Goal: Task Accomplishment & Management: Use online tool/utility

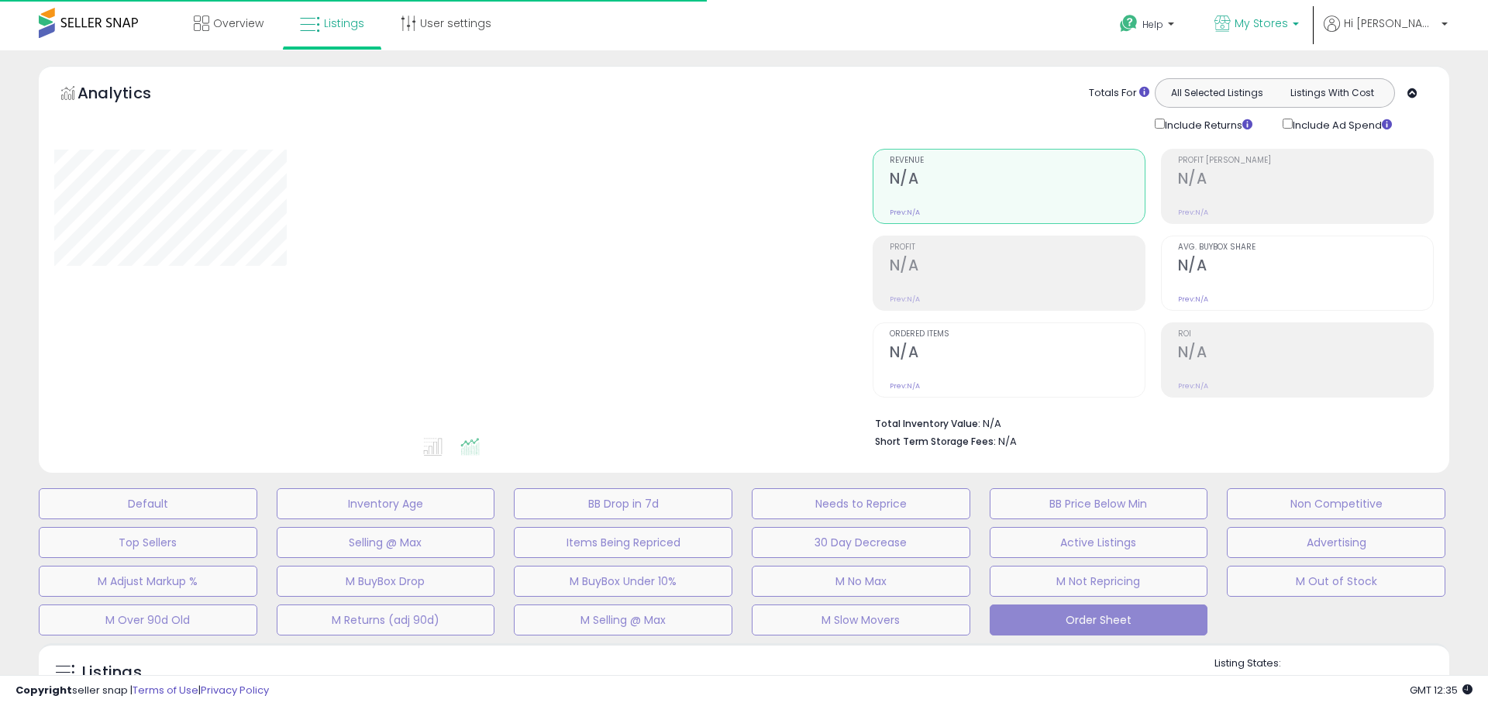
click at [1288, 24] on span "My Stores" at bounding box center [1260, 22] width 53 height 15
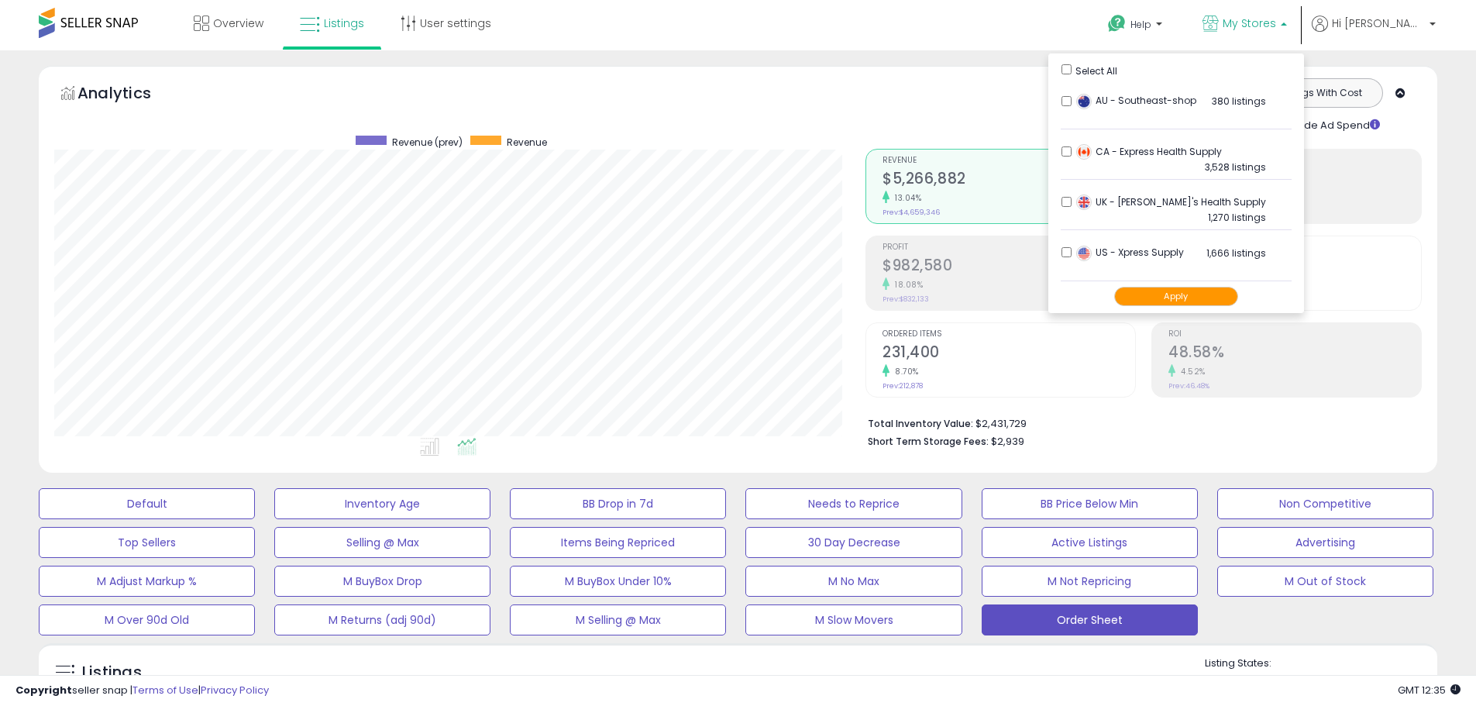
scroll to position [318, 811]
click at [1217, 297] on button "Apply" at bounding box center [1176, 296] width 124 height 19
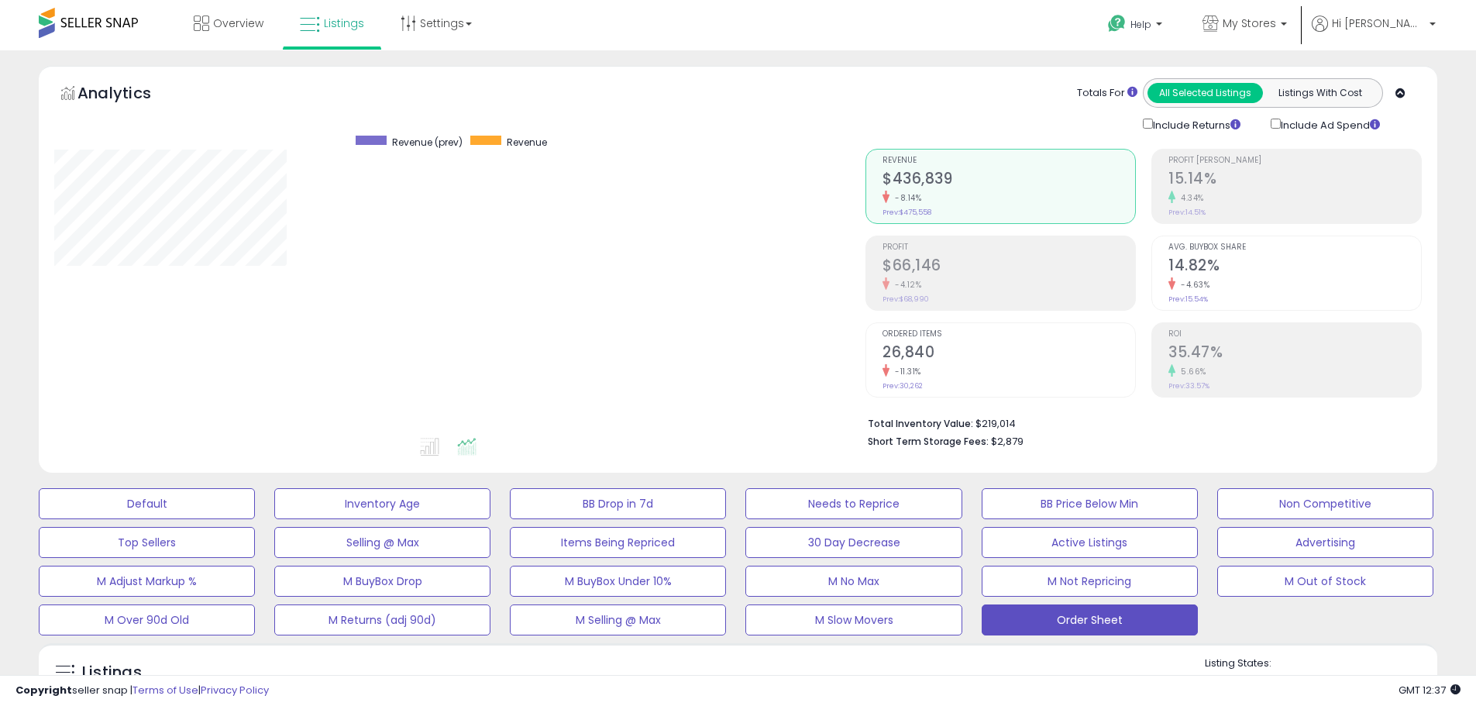
scroll to position [318, 811]
click at [1276, 16] on span "My Stores" at bounding box center [1249, 22] width 53 height 15
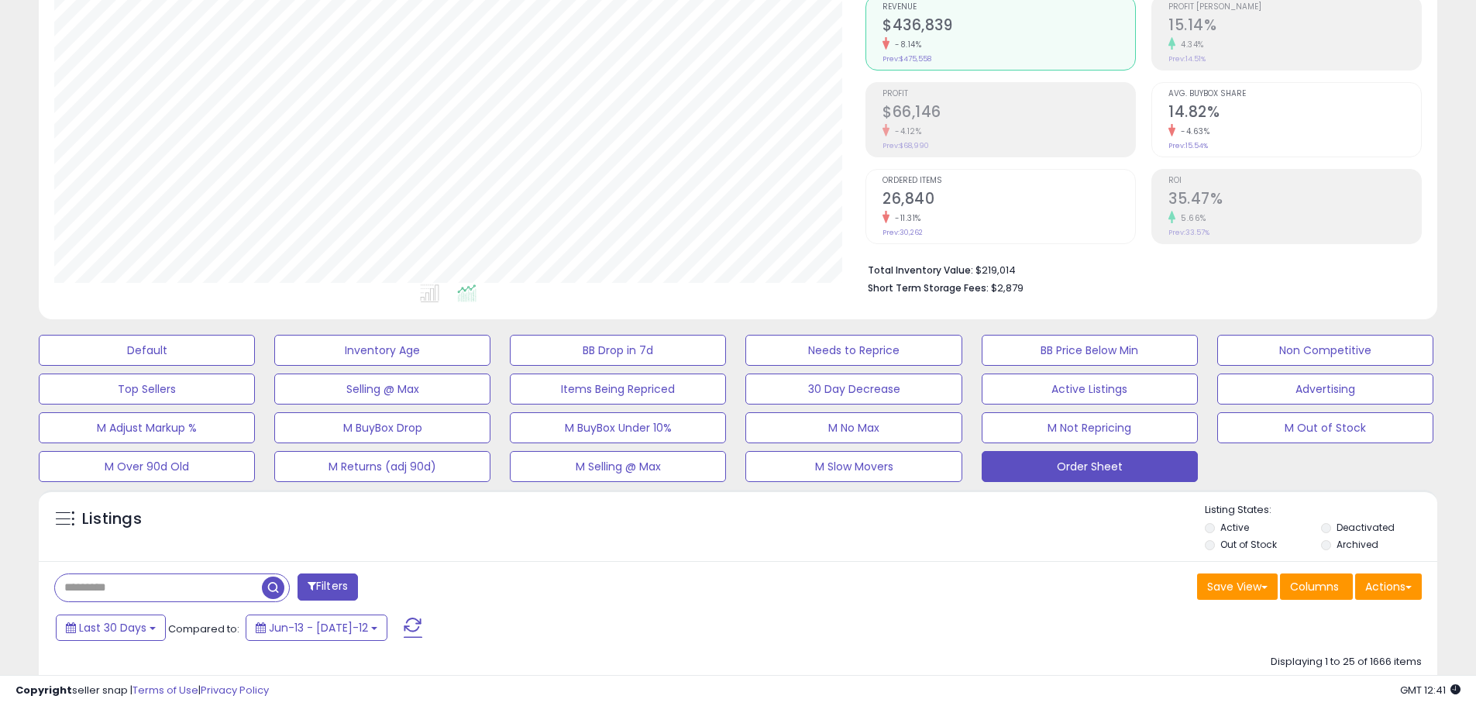
scroll to position [155, 0]
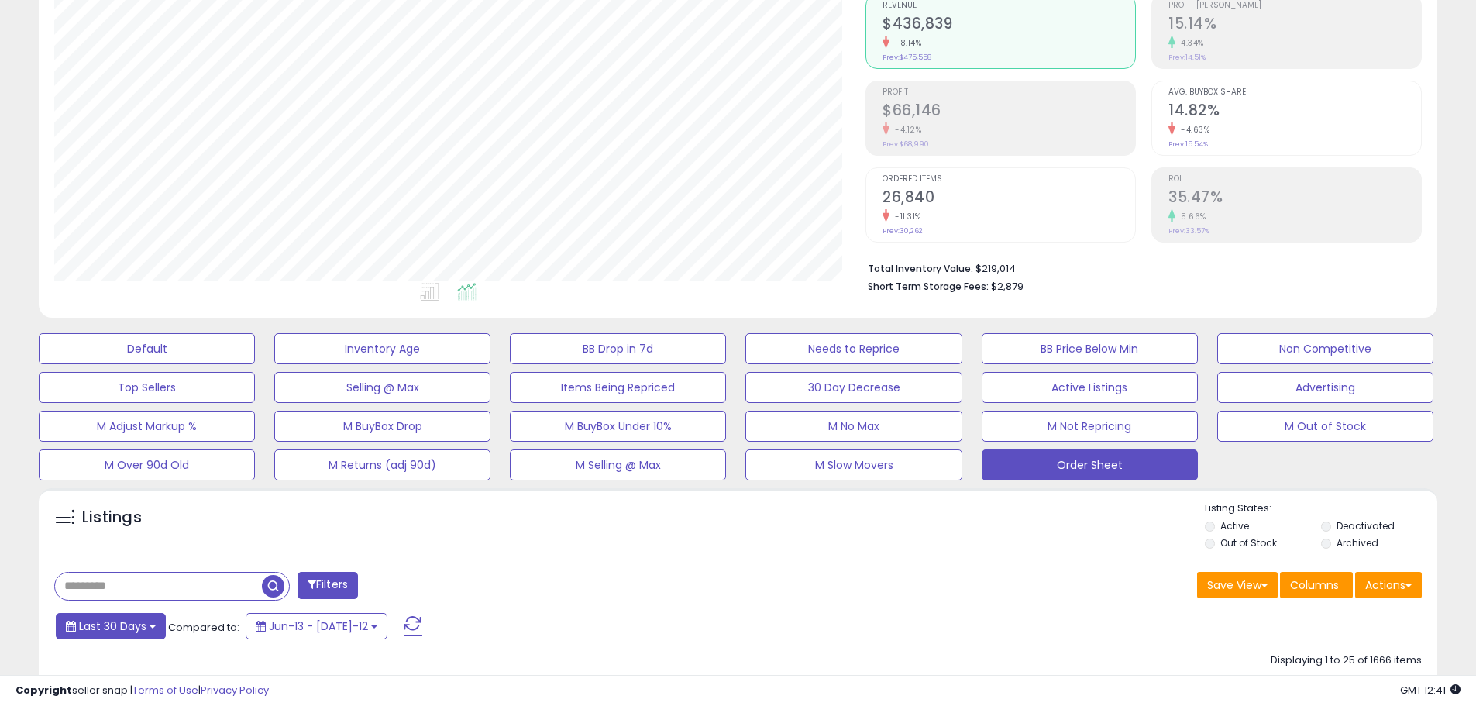
click at [132, 618] on span "Last 30 Days" at bounding box center [112, 625] width 67 height 15
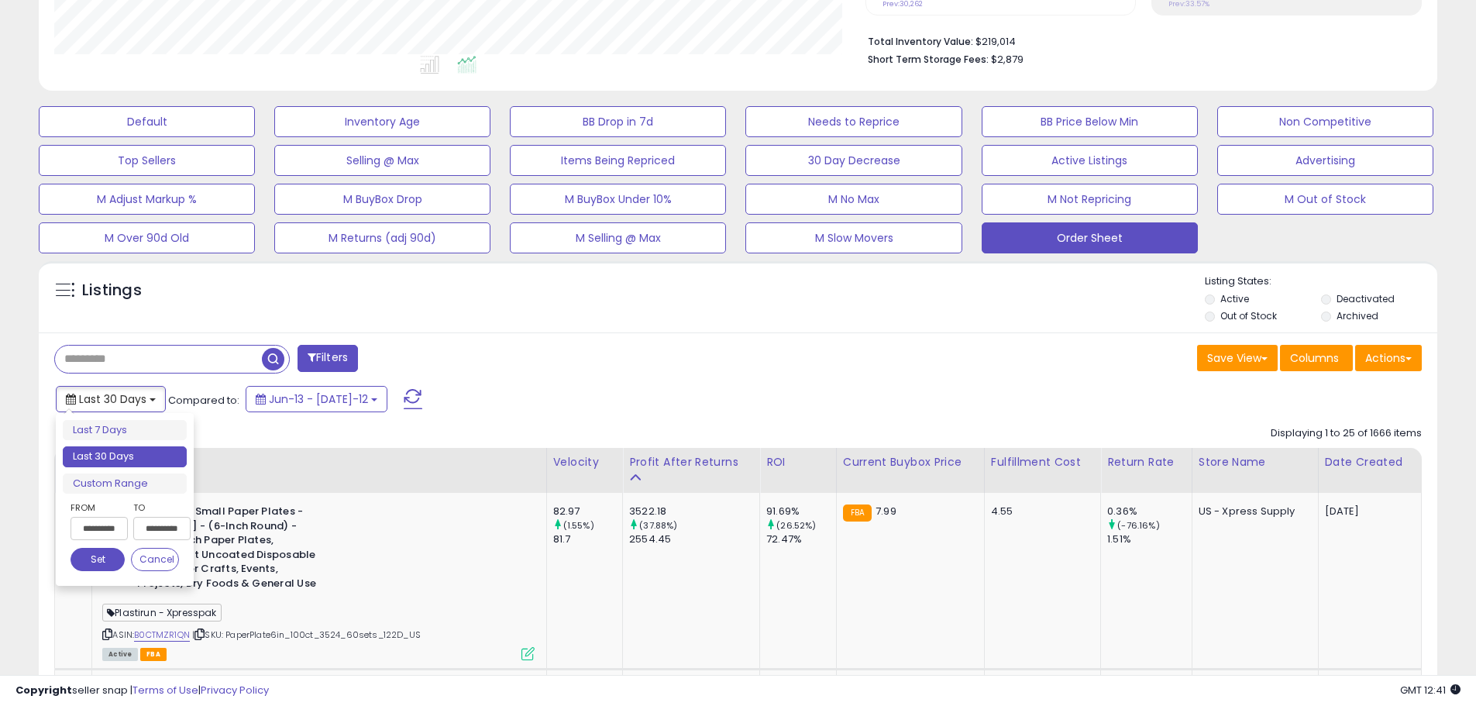
scroll to position [387, 0]
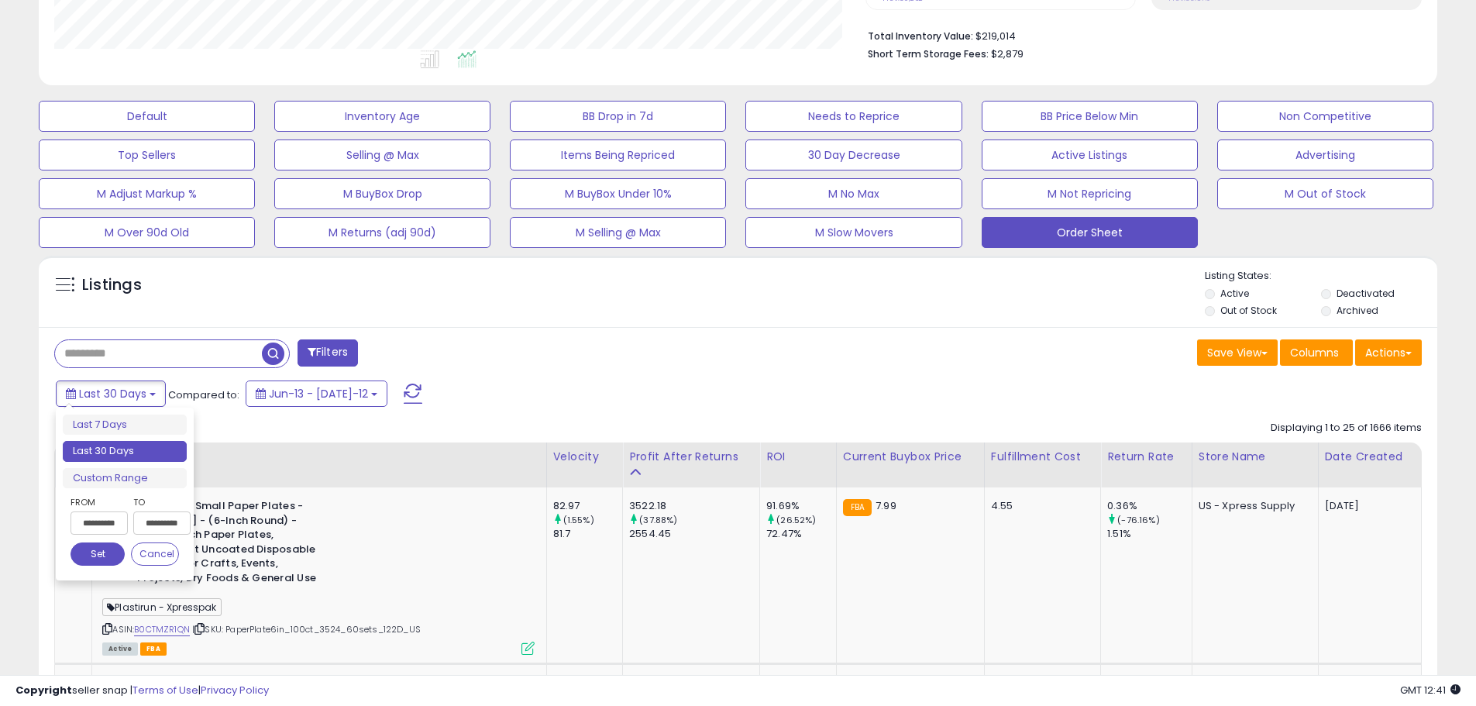
click at [88, 521] on input "**********" at bounding box center [99, 522] width 57 height 23
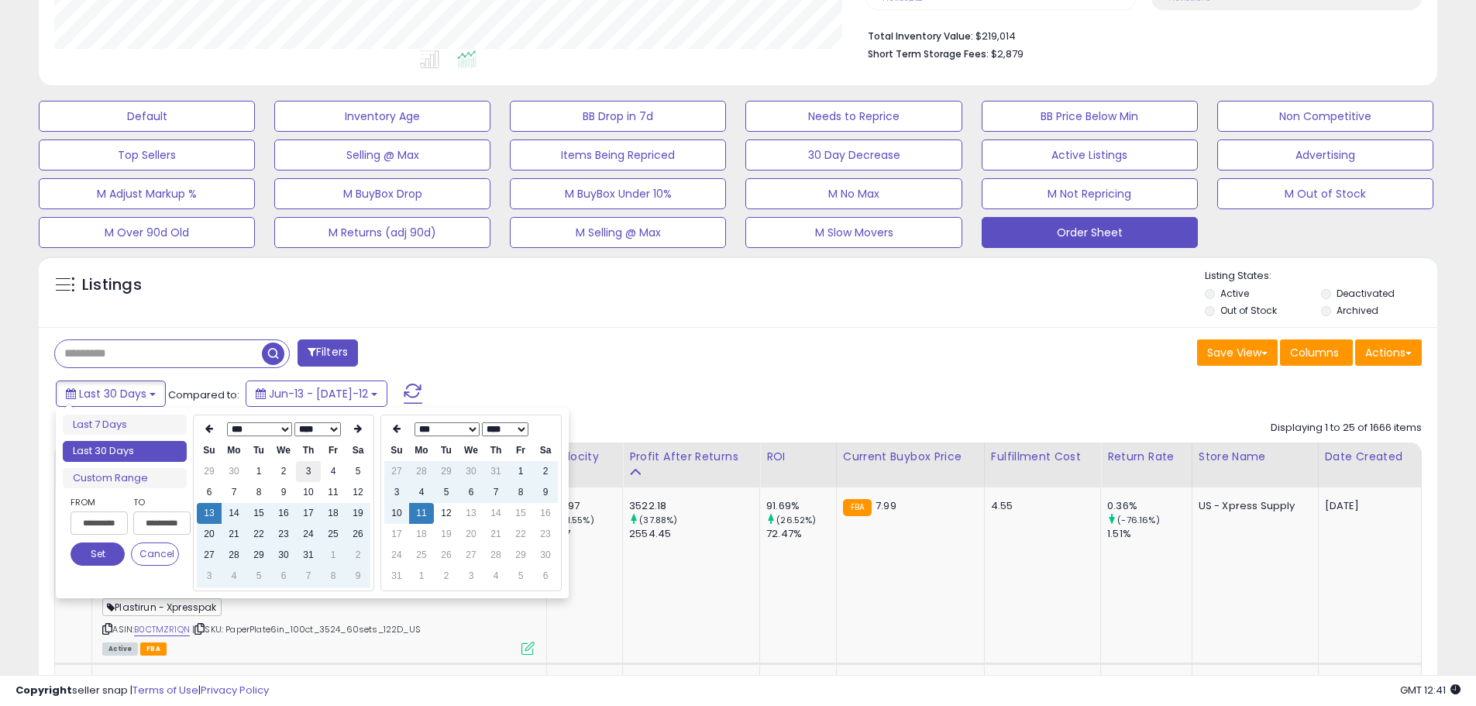
type input "**********"
click at [305, 473] on td "3" at bounding box center [308, 471] width 25 height 21
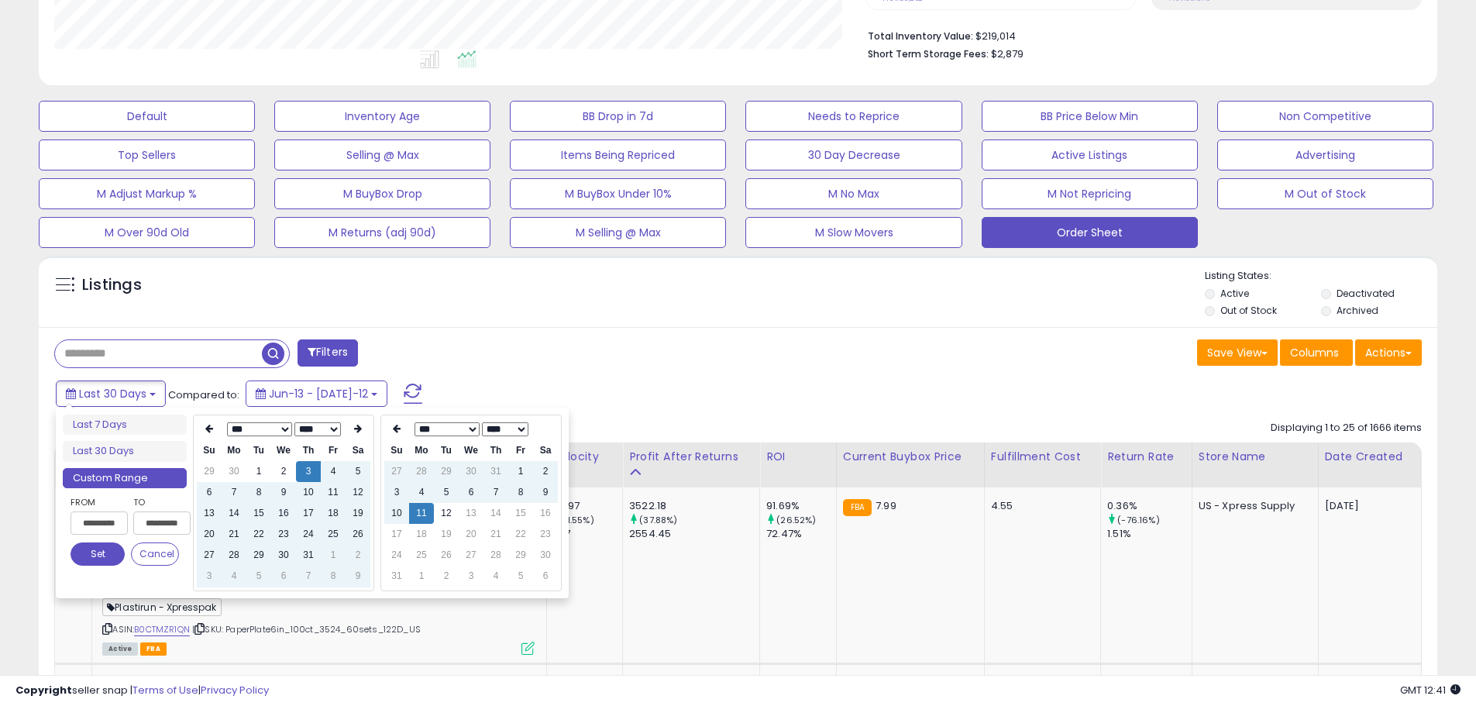
click at [537, 369] on div "Filters" at bounding box center [391, 354] width 696 height 31
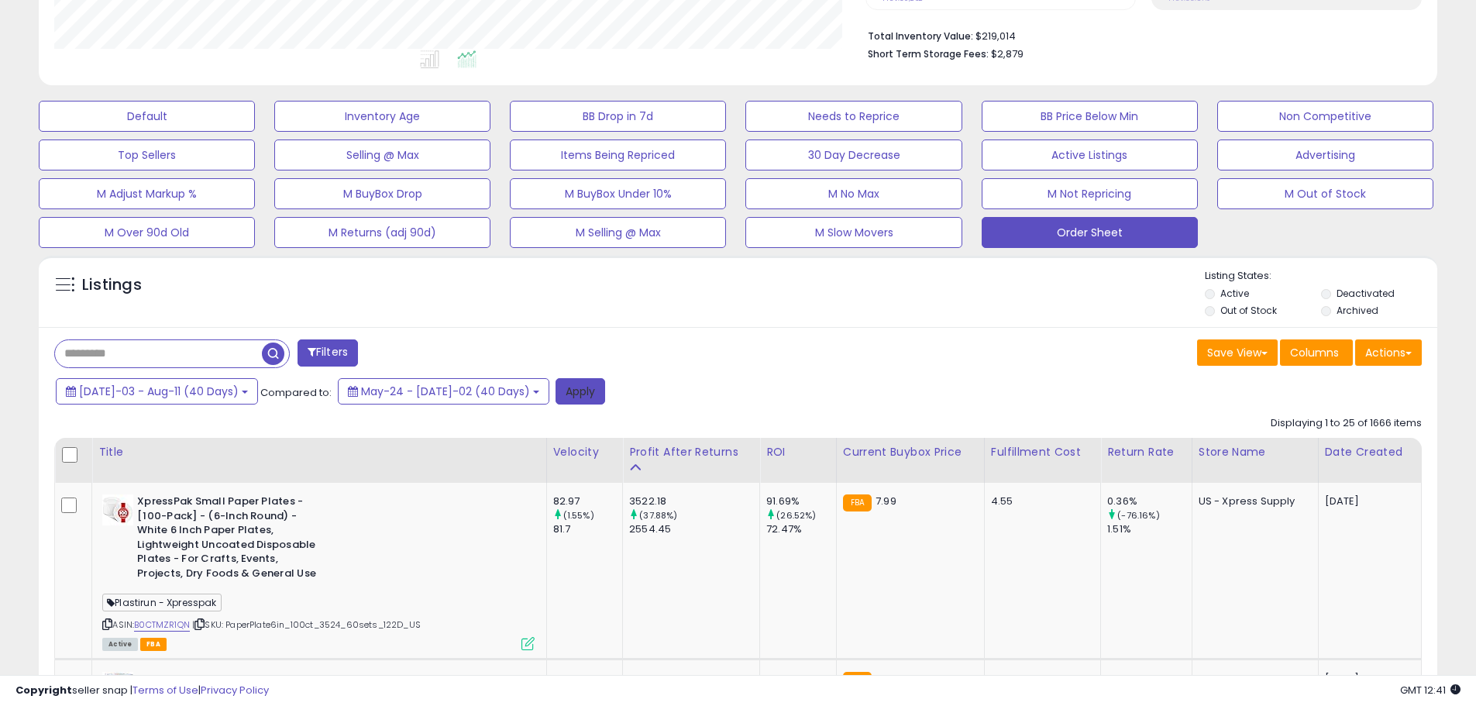
click at [556, 390] on button "Apply" at bounding box center [581, 391] width 50 height 26
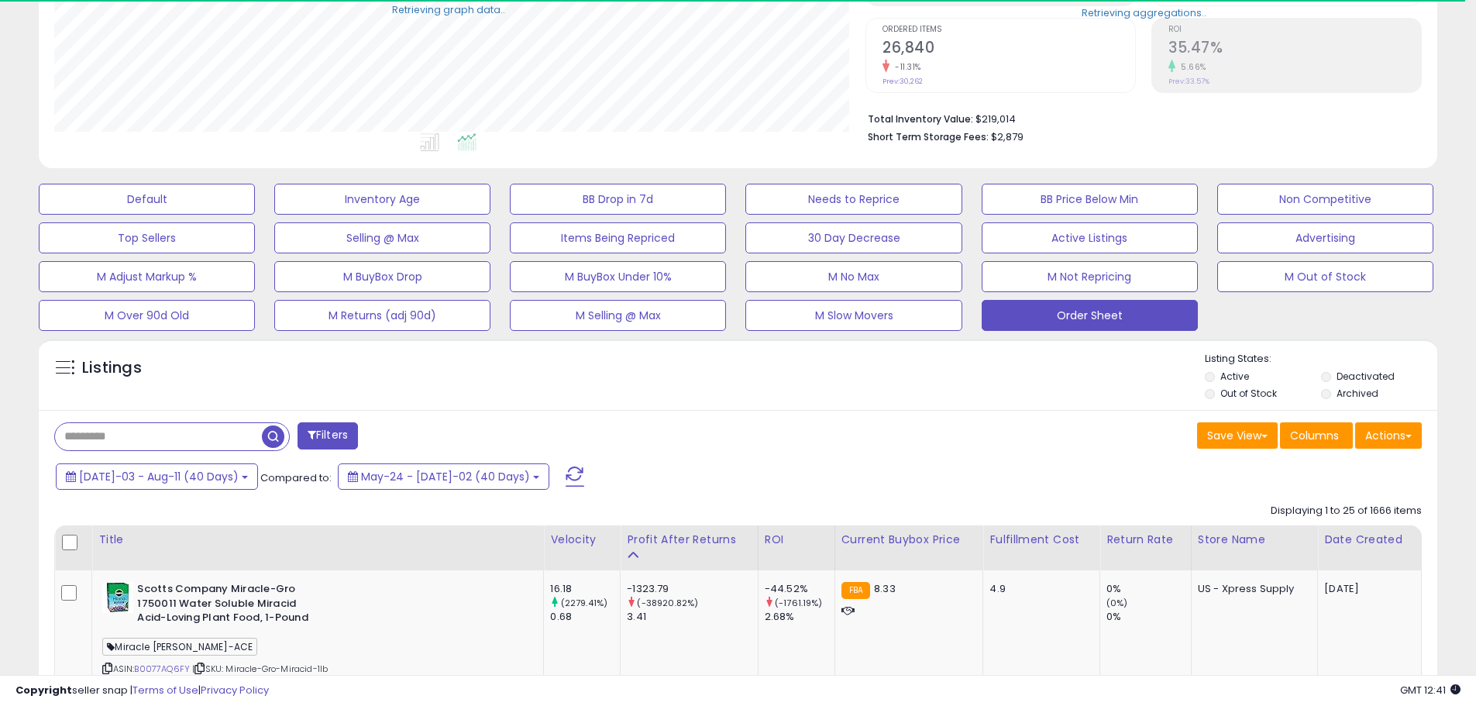
scroll to position [774488, 773994]
click at [1405, 435] on span at bounding box center [1408, 436] width 6 height 3
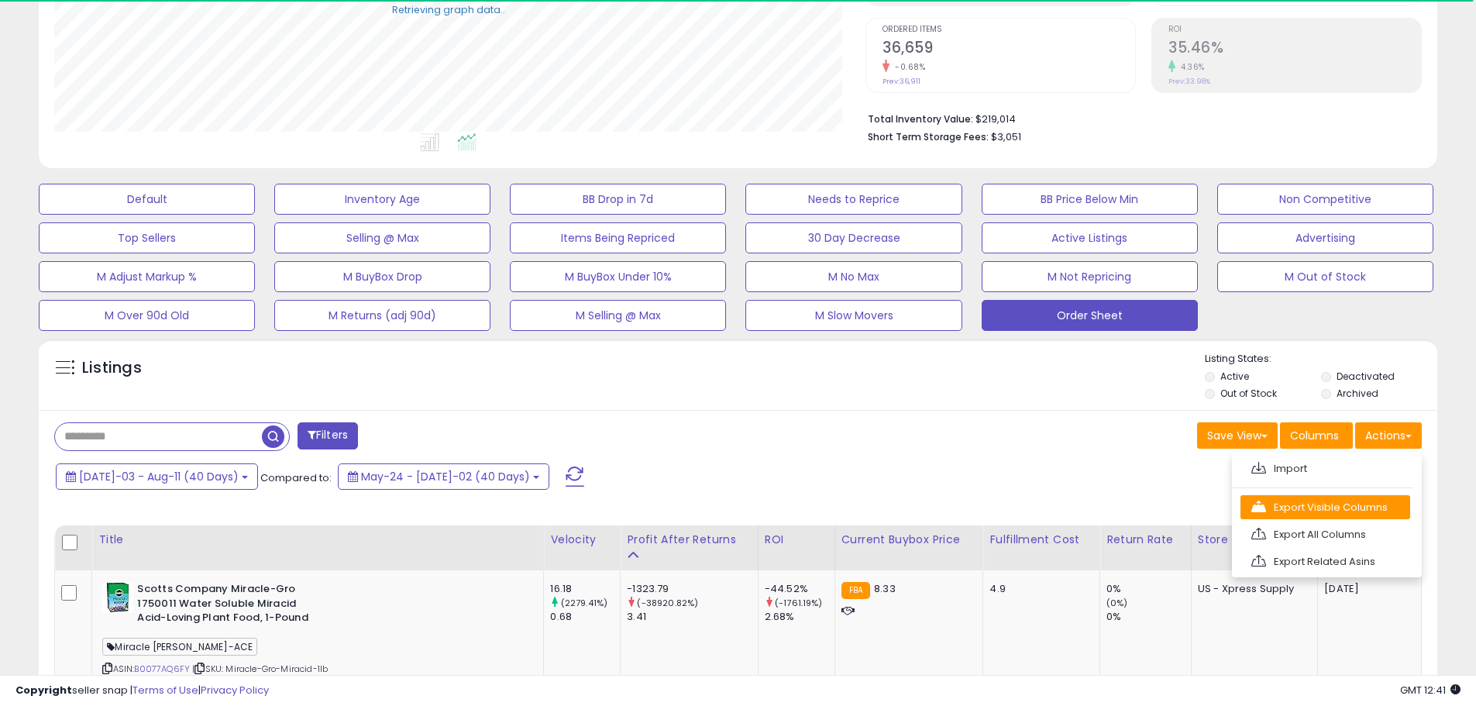
click at [1364, 497] on link "Export Visible Columns" at bounding box center [1325, 507] width 170 height 24
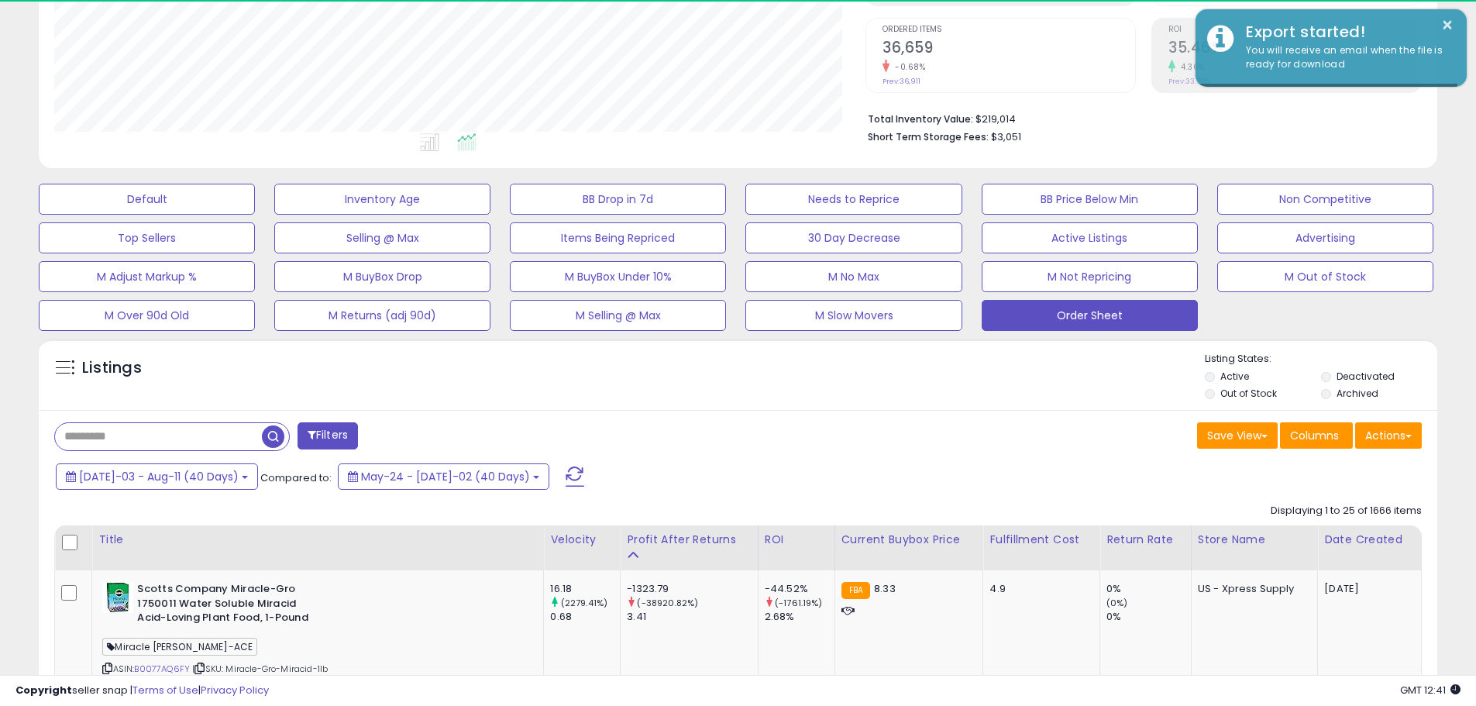
scroll to position [318, 811]
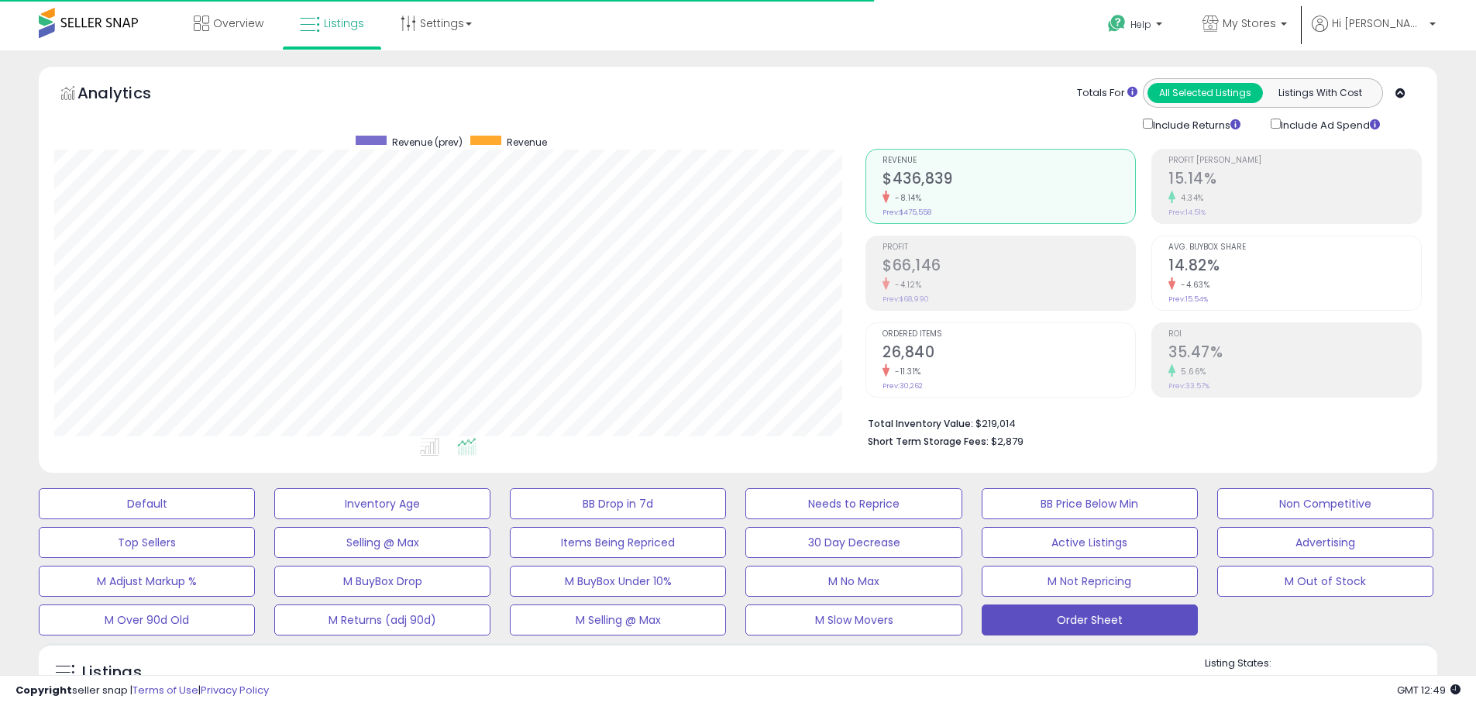
scroll to position [318, 811]
click at [1287, 32] on p "My Stores" at bounding box center [1244, 24] width 84 height 19
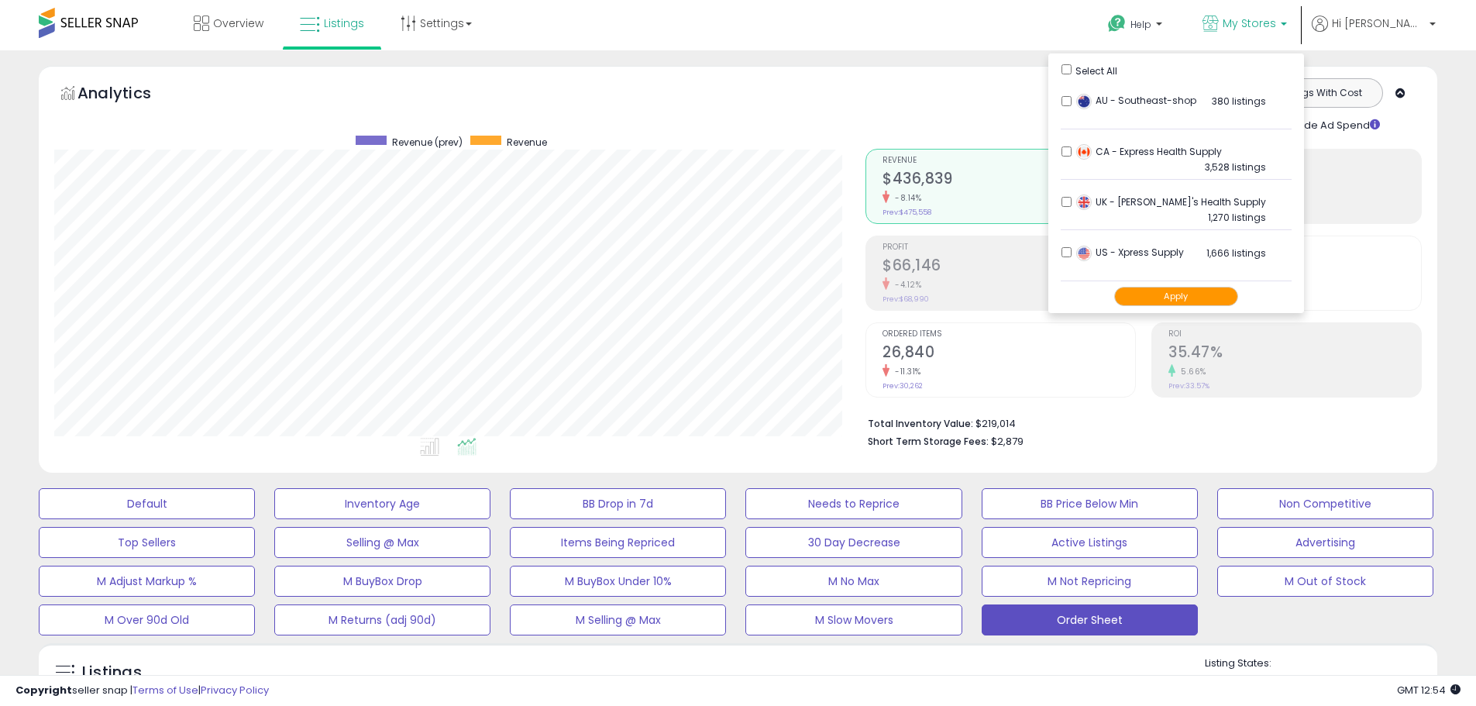
click at [1198, 292] on button "Apply" at bounding box center [1176, 296] width 124 height 19
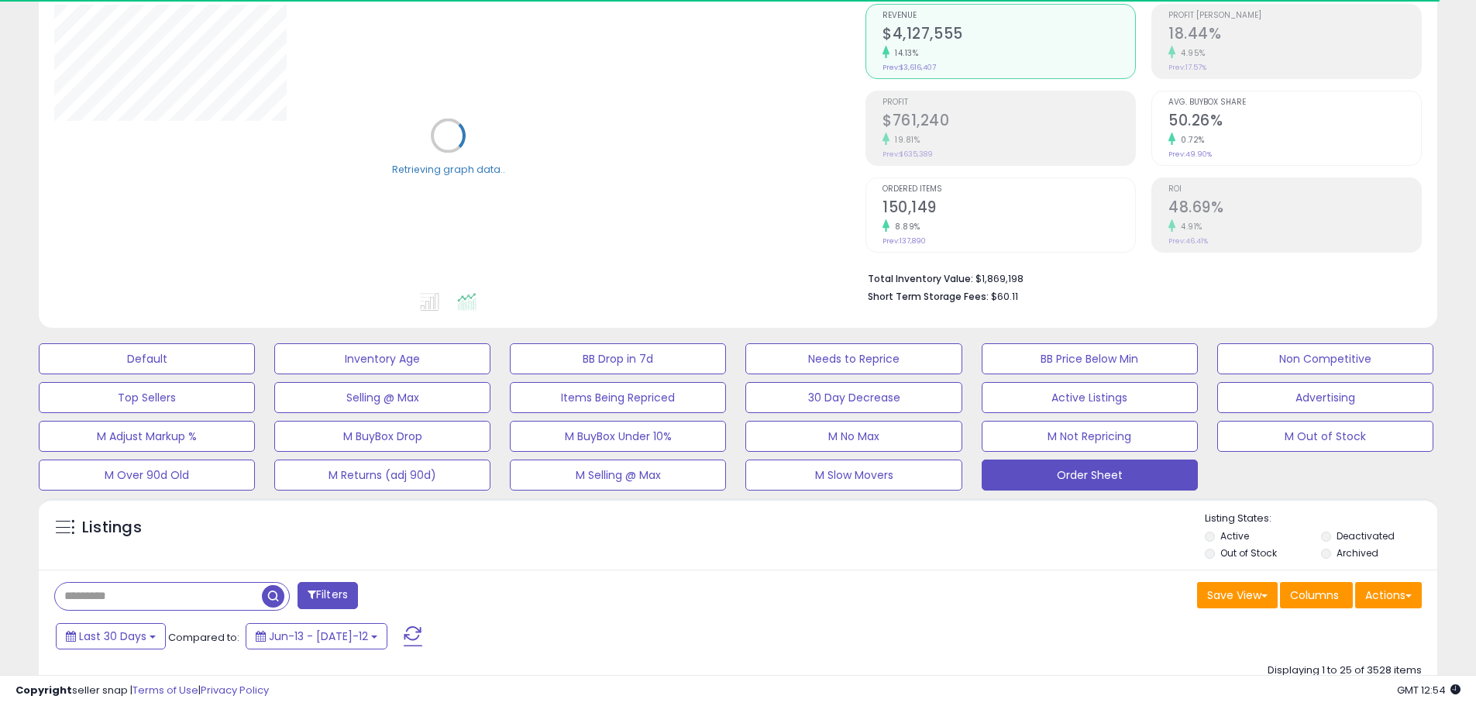
scroll to position [155, 0]
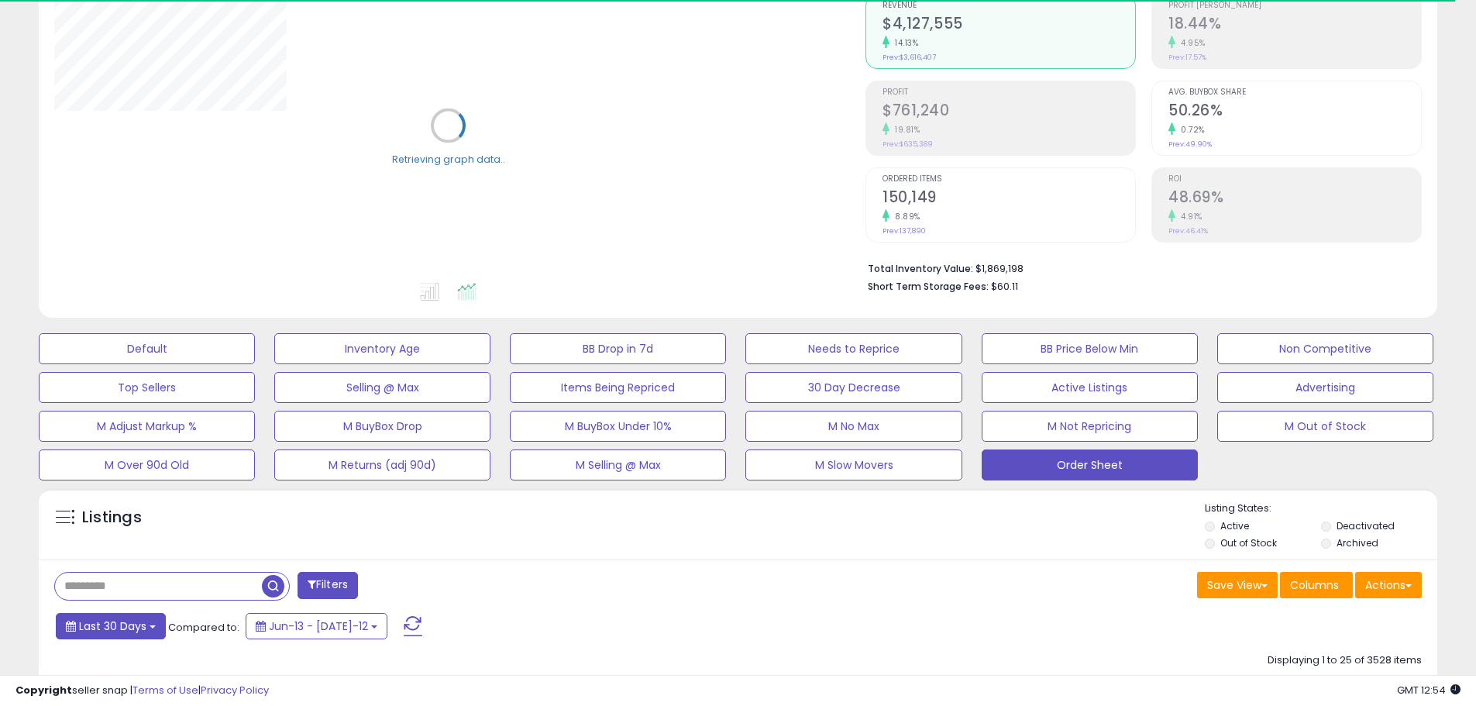
click at [148, 620] on button "Last 30 Days" at bounding box center [111, 626] width 110 height 26
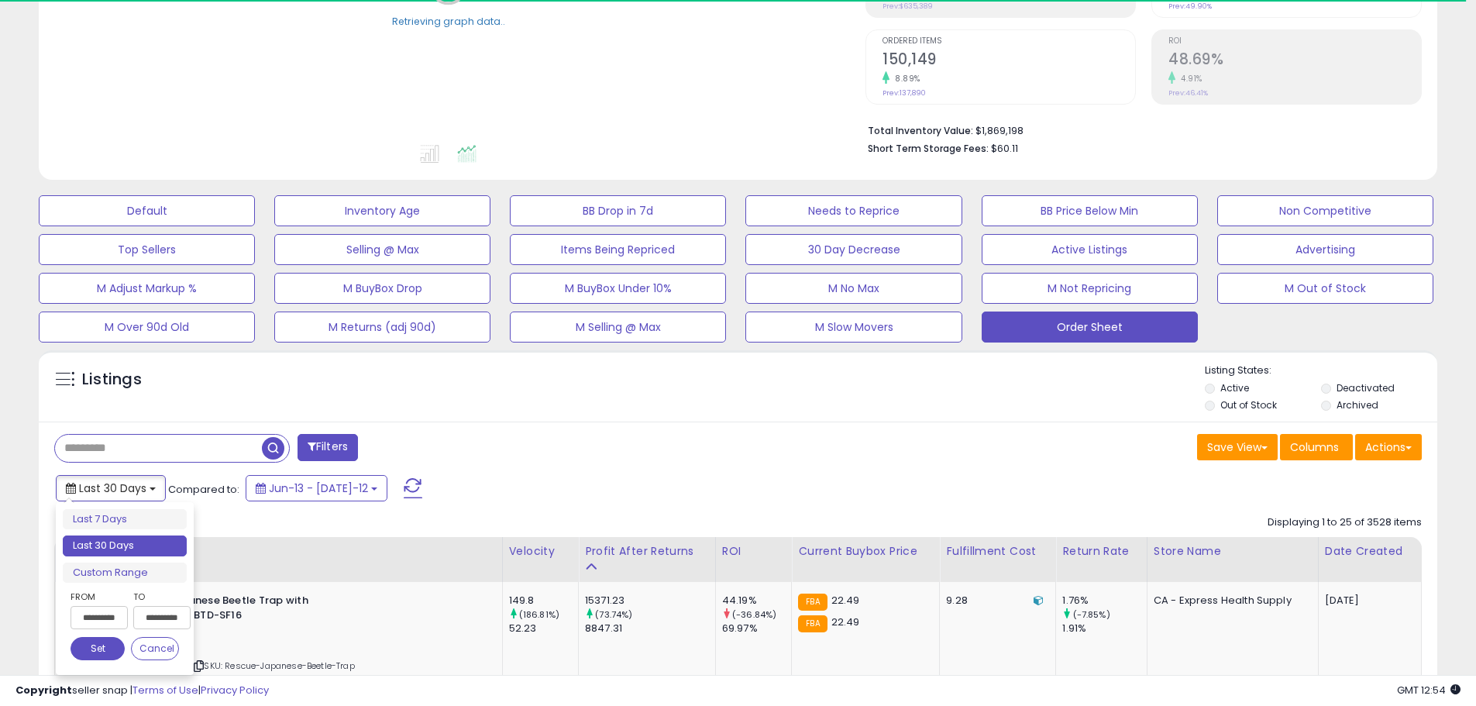
scroll to position [310, 0]
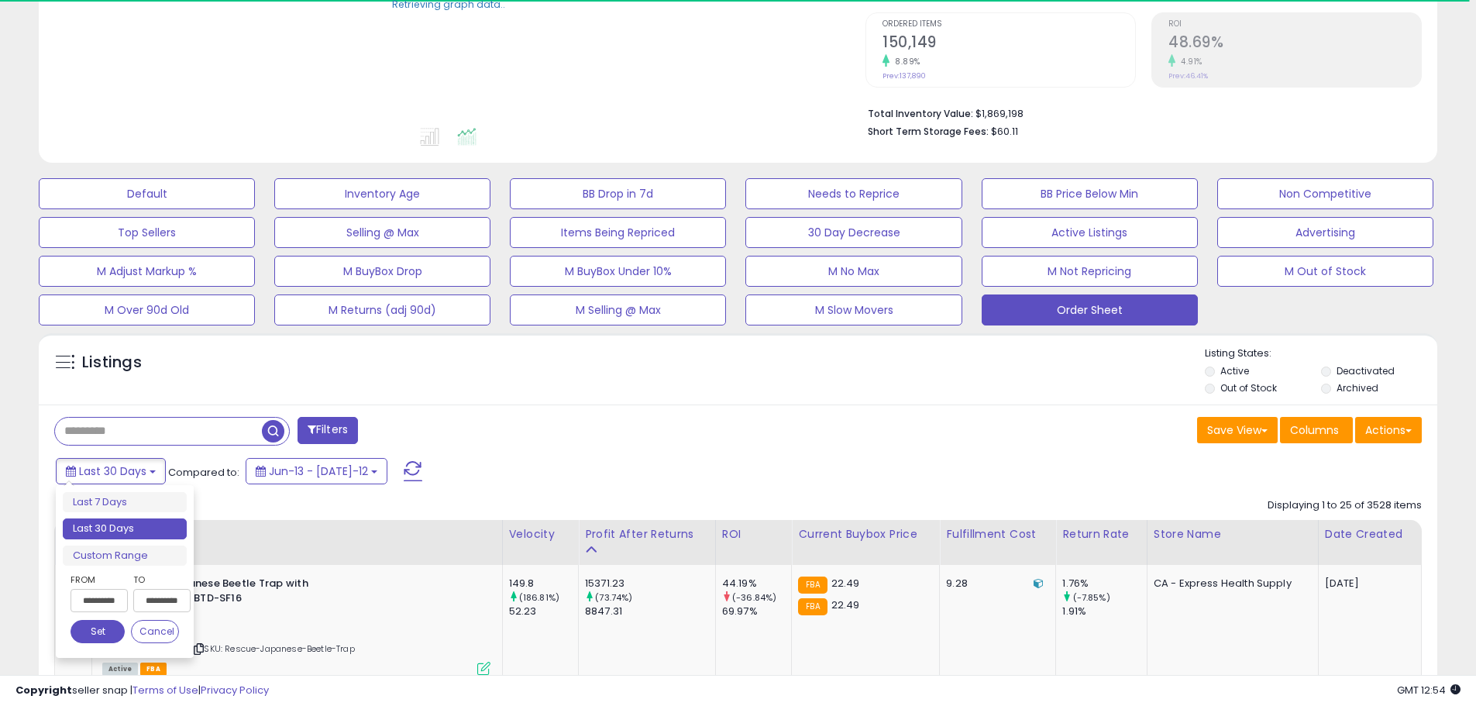
click at [104, 603] on input "**********" at bounding box center [99, 600] width 57 height 23
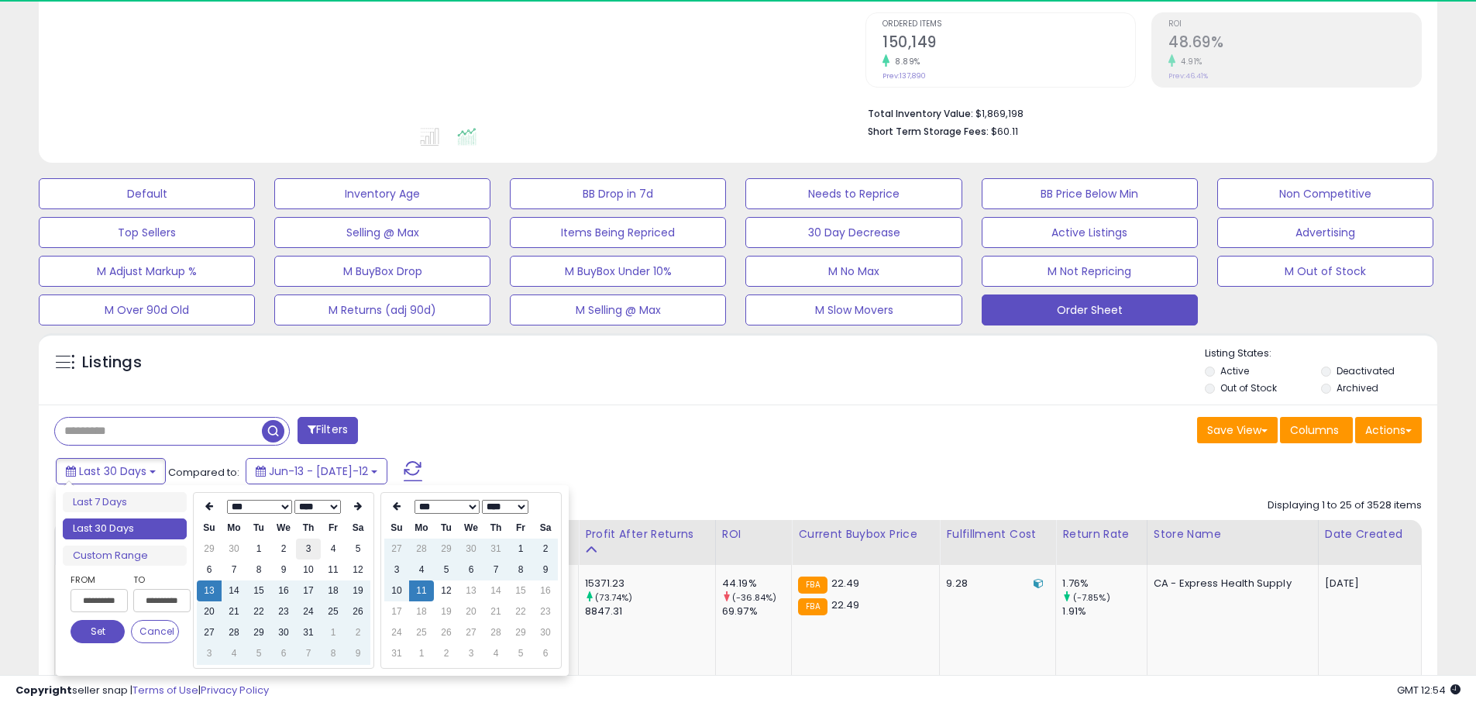
type input "**********"
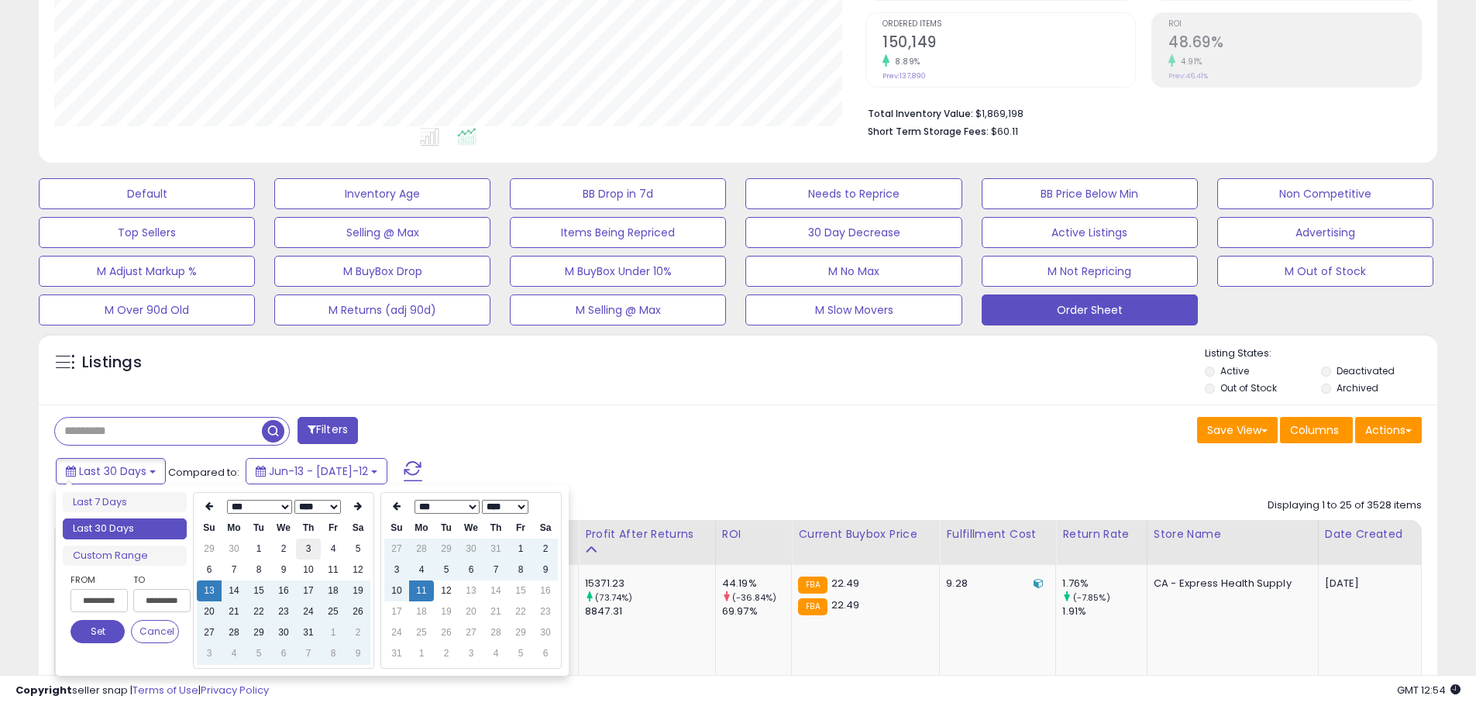
scroll to position [318, 811]
click at [304, 551] on td "3" at bounding box center [308, 548] width 25 height 21
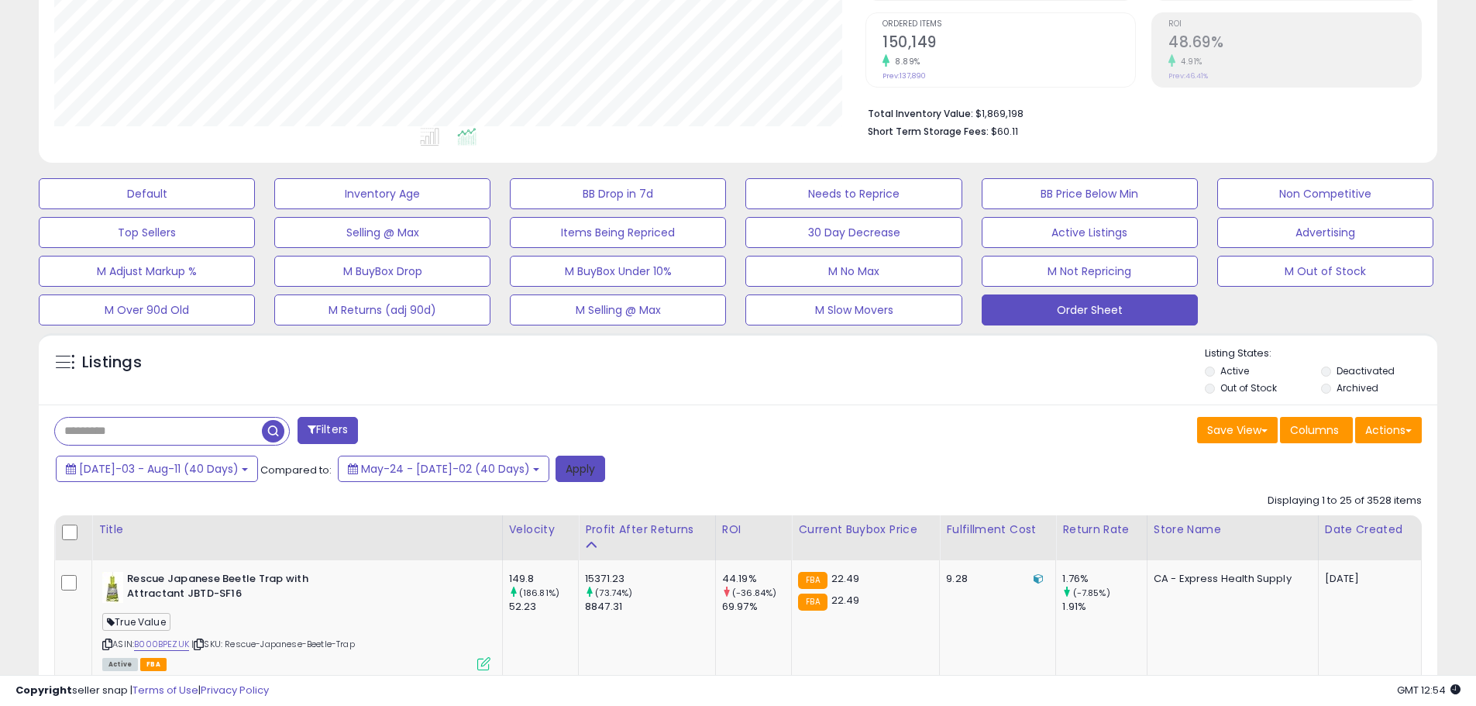
click at [556, 466] on button "Apply" at bounding box center [581, 469] width 50 height 26
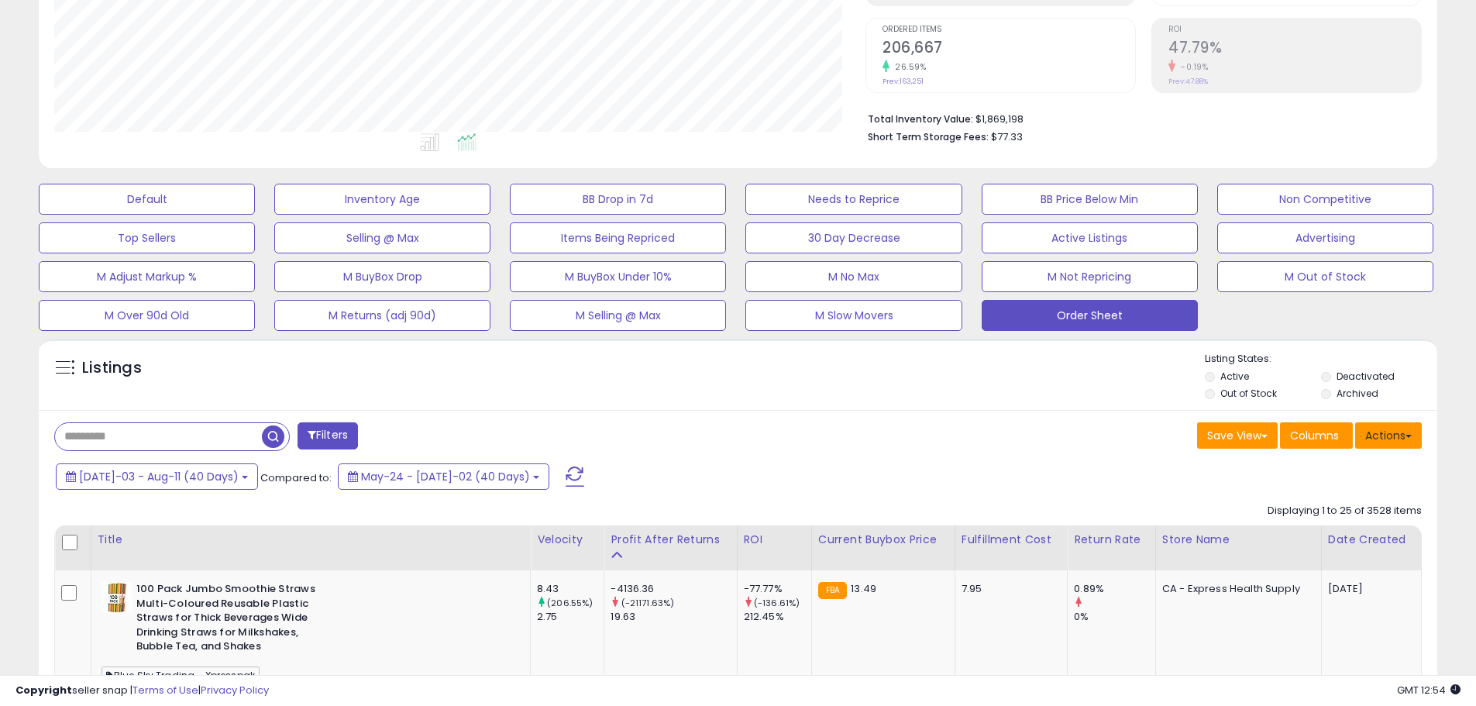
click at [1383, 432] on button "Actions" at bounding box center [1388, 435] width 67 height 26
click at [1360, 505] on link "Export Visible Columns" at bounding box center [1325, 507] width 170 height 24
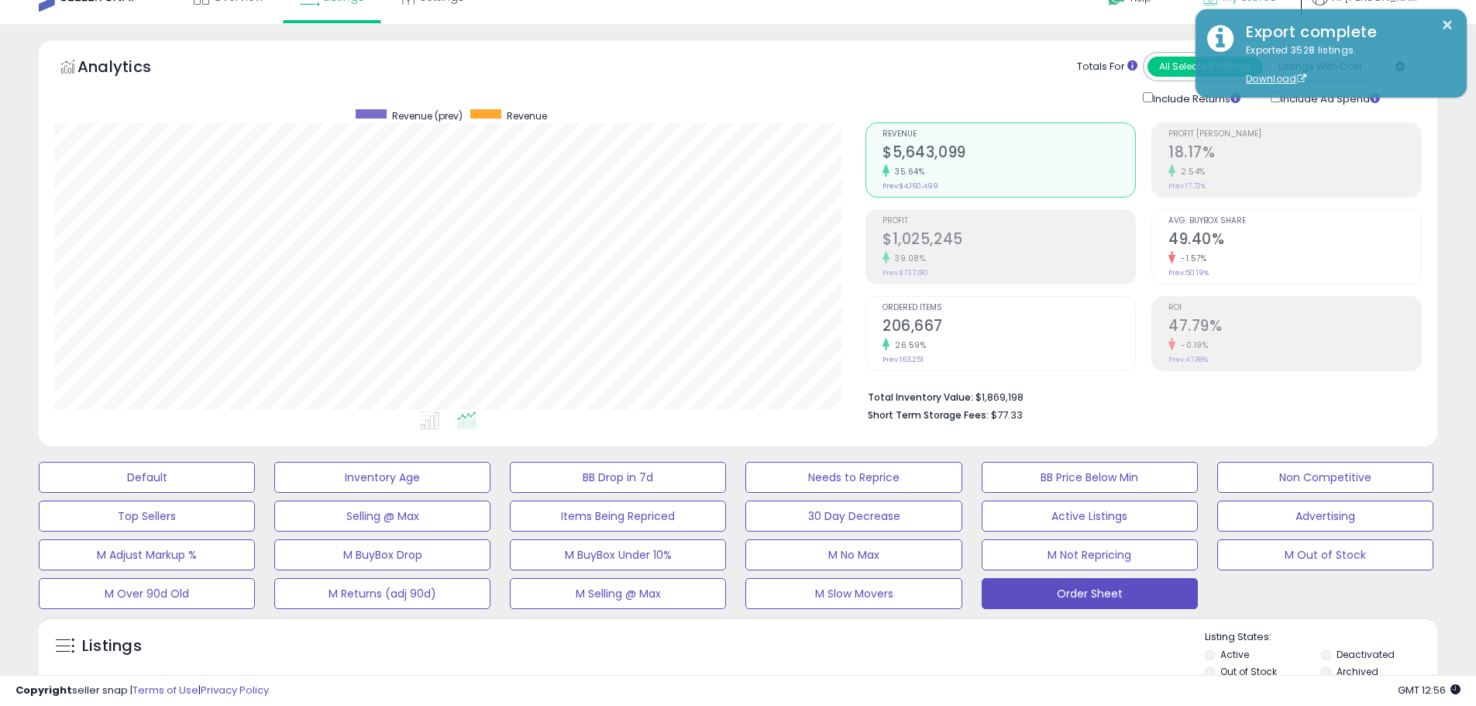
scroll to position [0, 0]
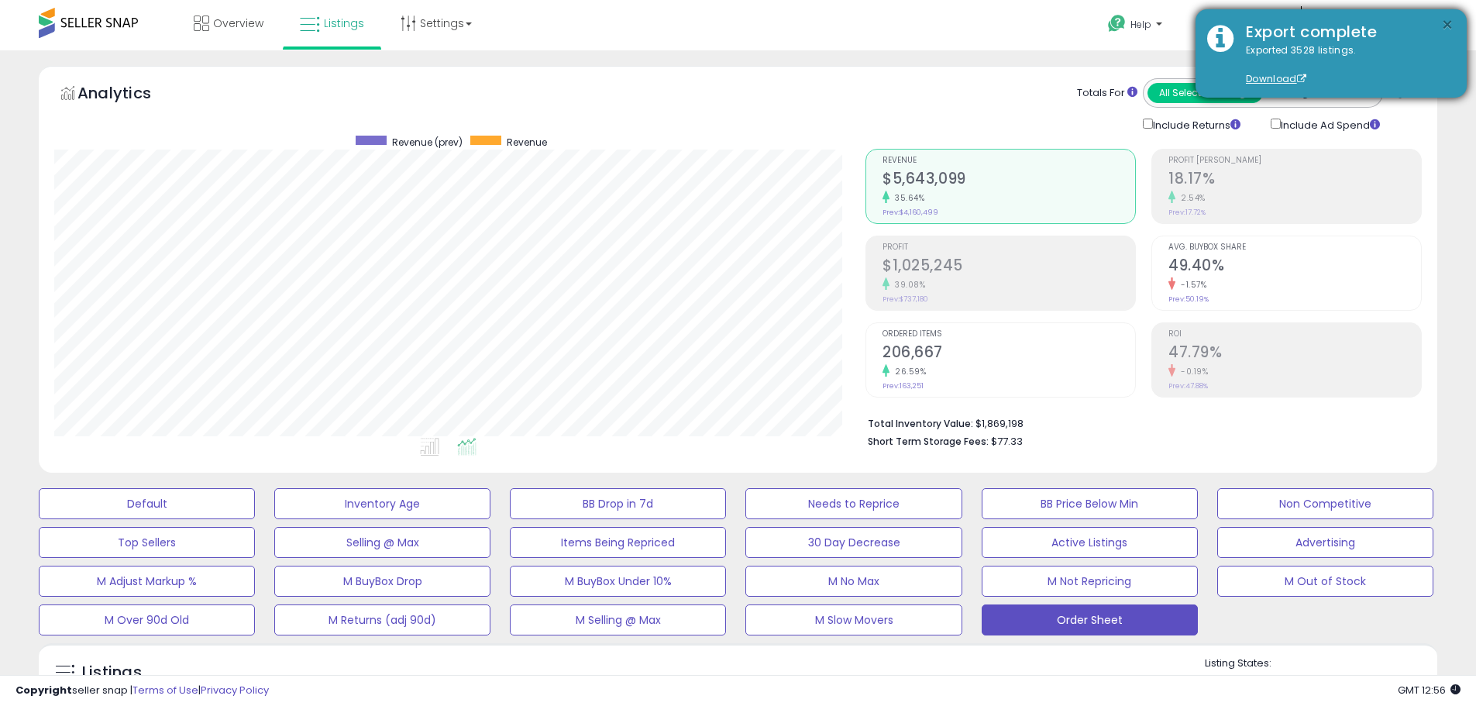
click at [1447, 28] on button "×" at bounding box center [1447, 24] width 12 height 19
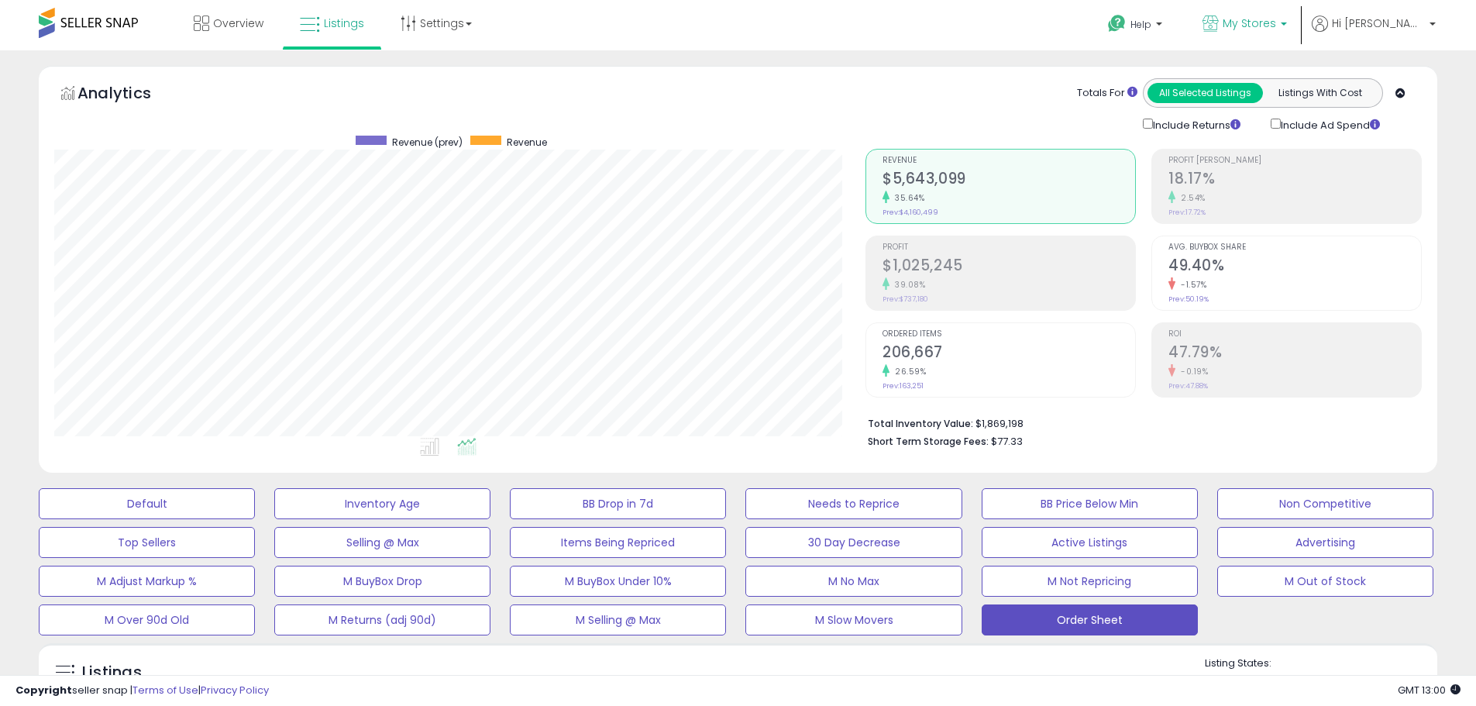
click at [1219, 22] on icon at bounding box center [1210, 23] width 16 height 16
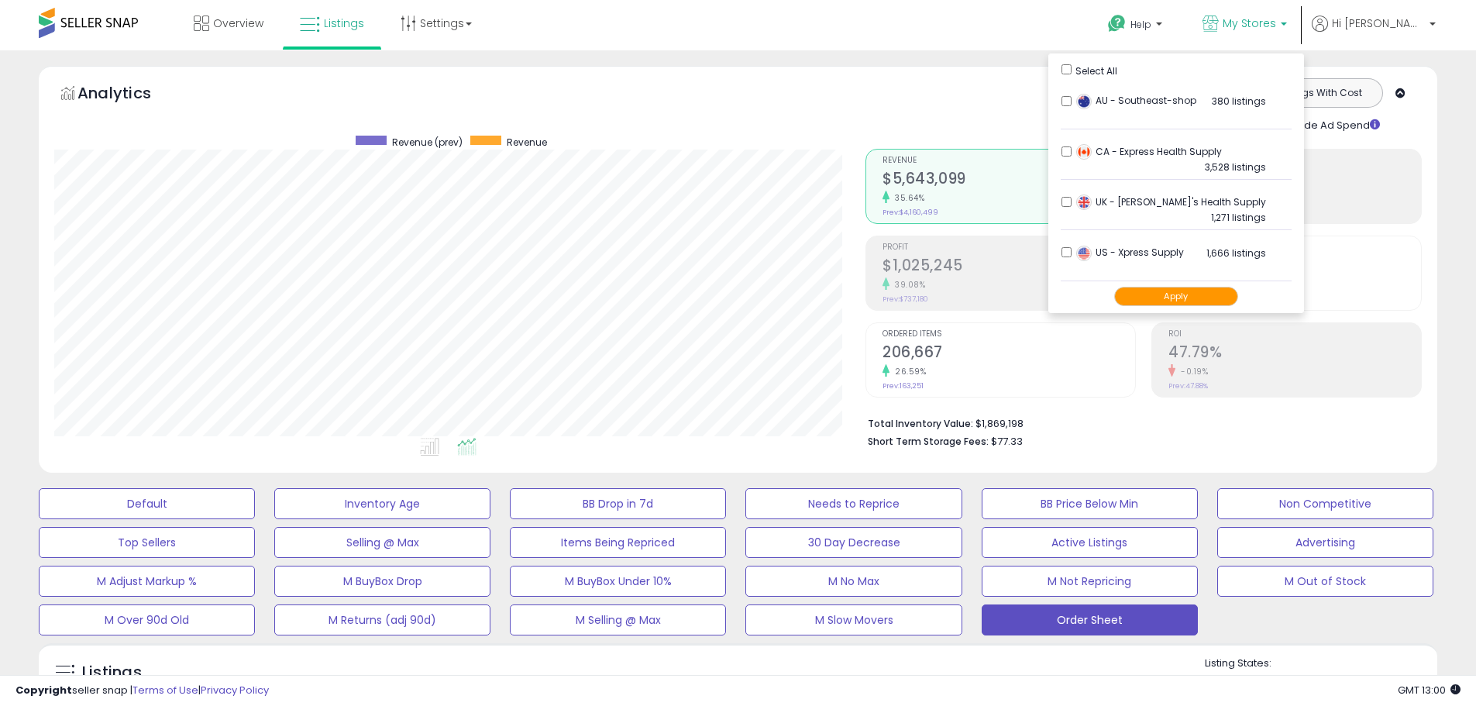
click at [1216, 294] on button "Apply" at bounding box center [1176, 296] width 124 height 19
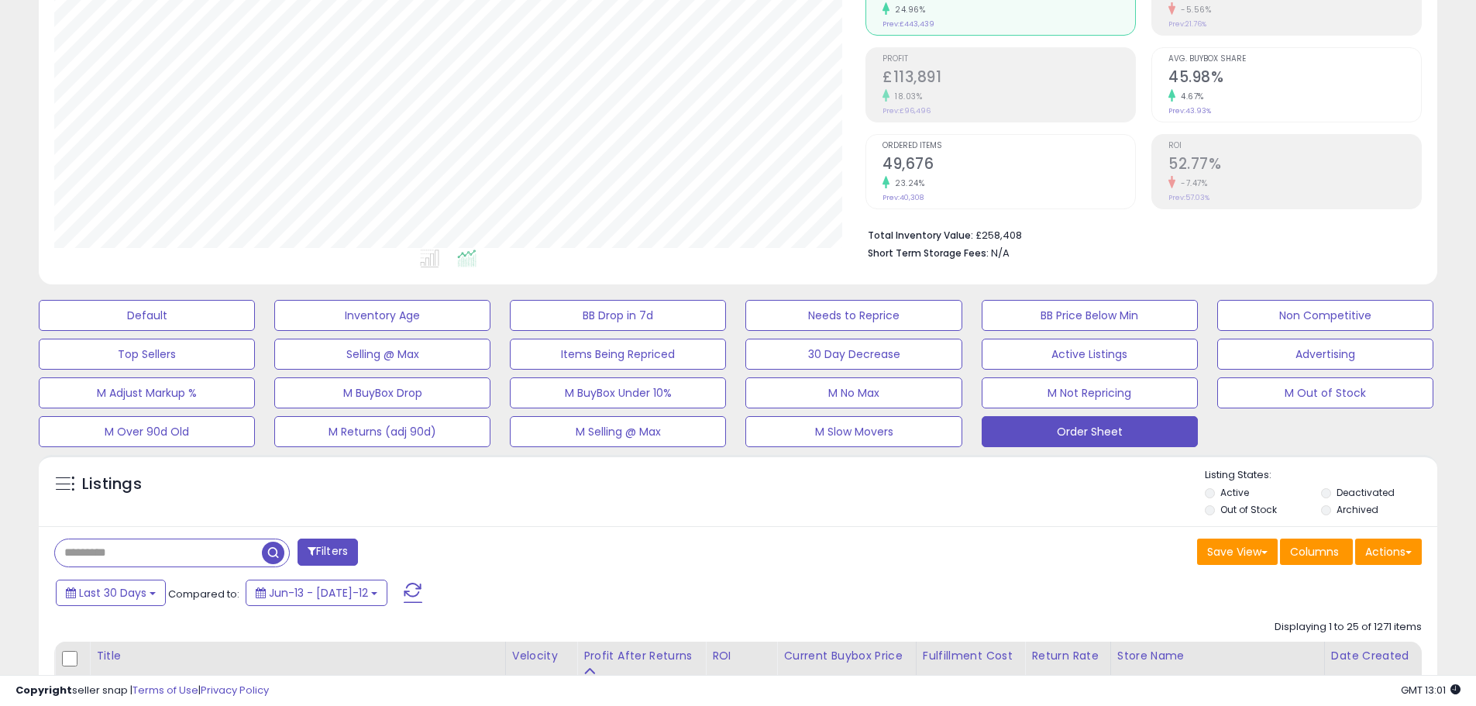
scroll to position [232, 0]
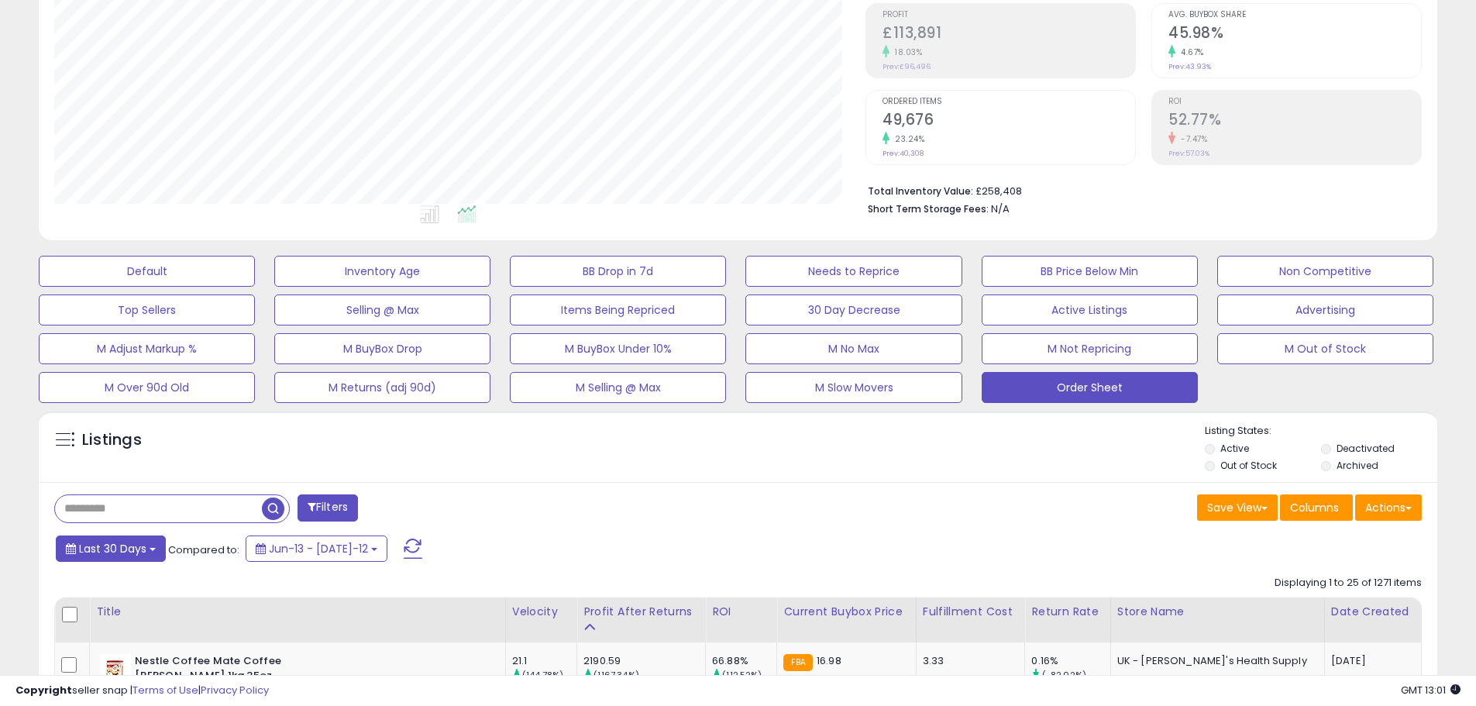
click at [129, 548] on span "Last 30 Days" at bounding box center [112, 548] width 67 height 15
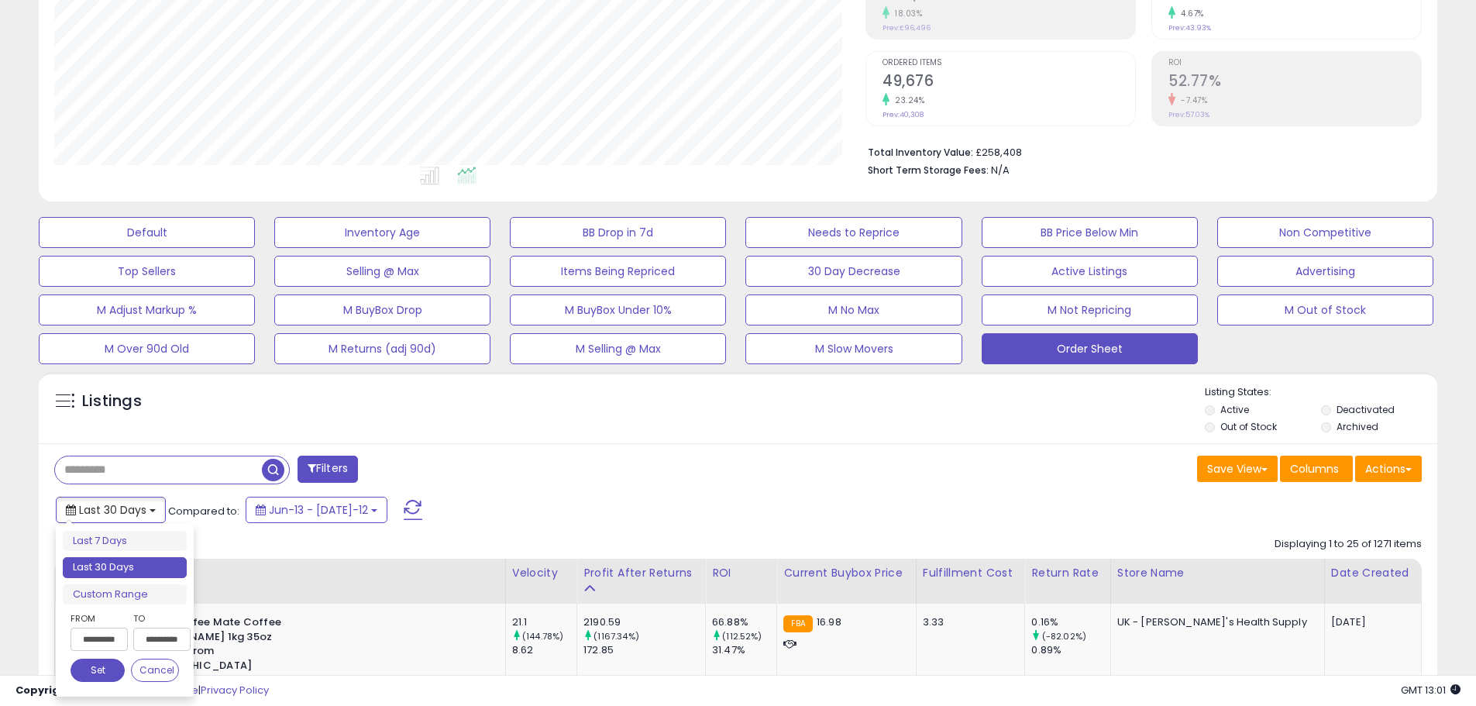
scroll to position [310, 0]
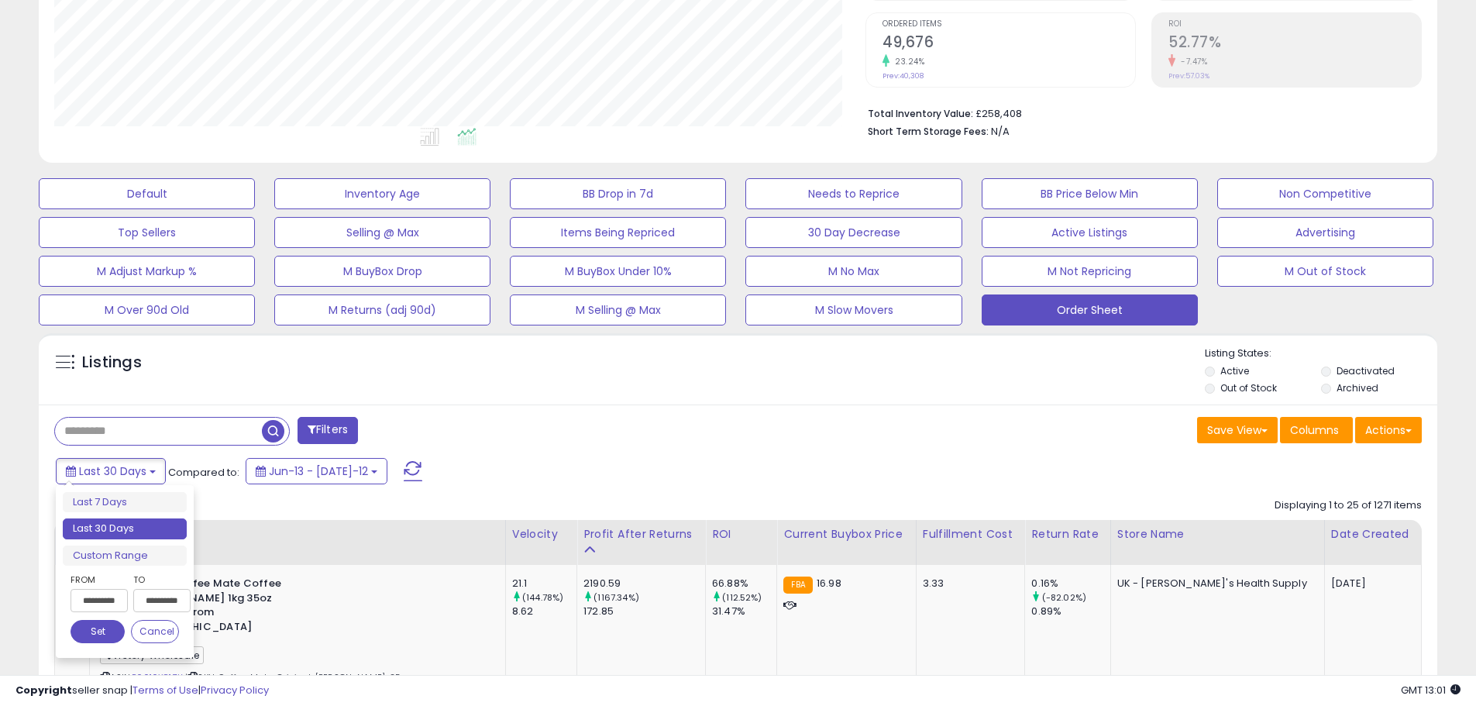
click at [106, 610] on input "**********" at bounding box center [99, 600] width 57 height 23
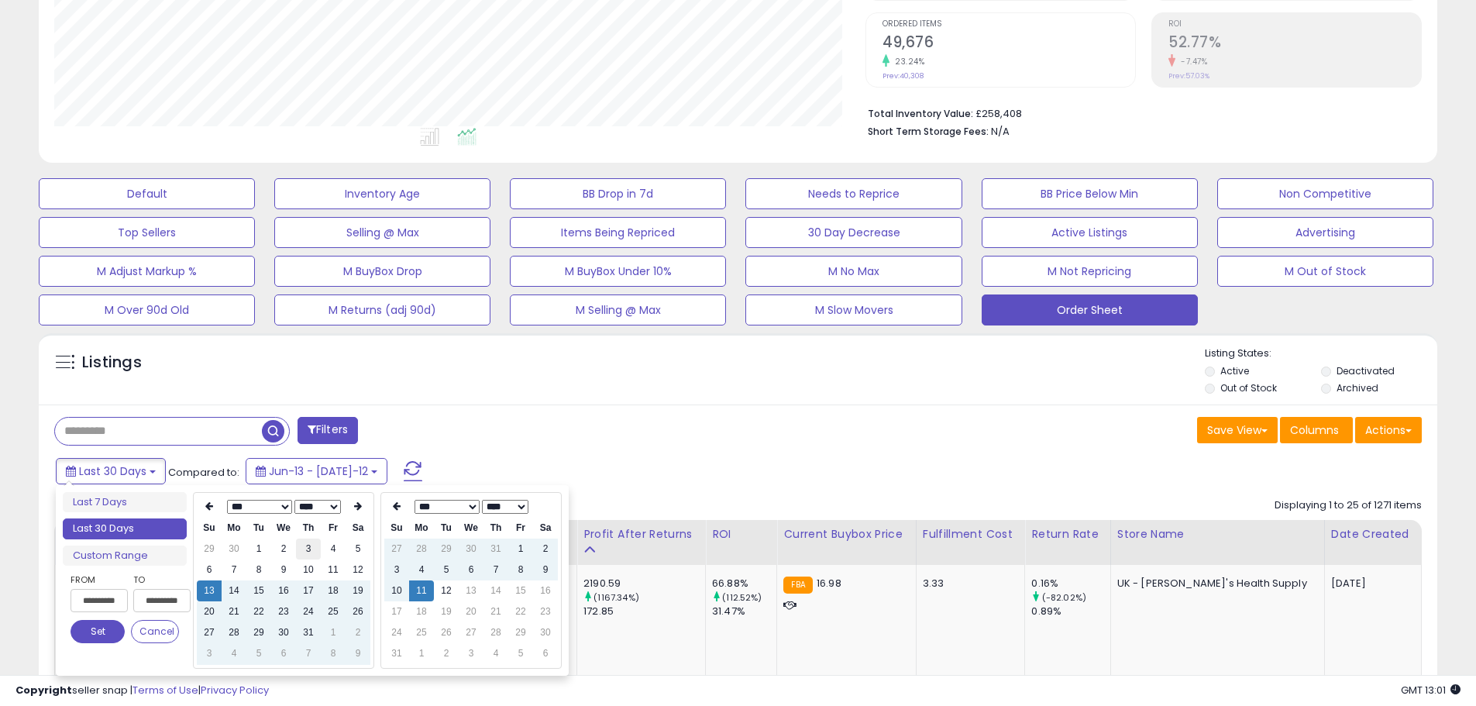
type input "**********"
click at [304, 545] on td "3" at bounding box center [308, 548] width 25 height 21
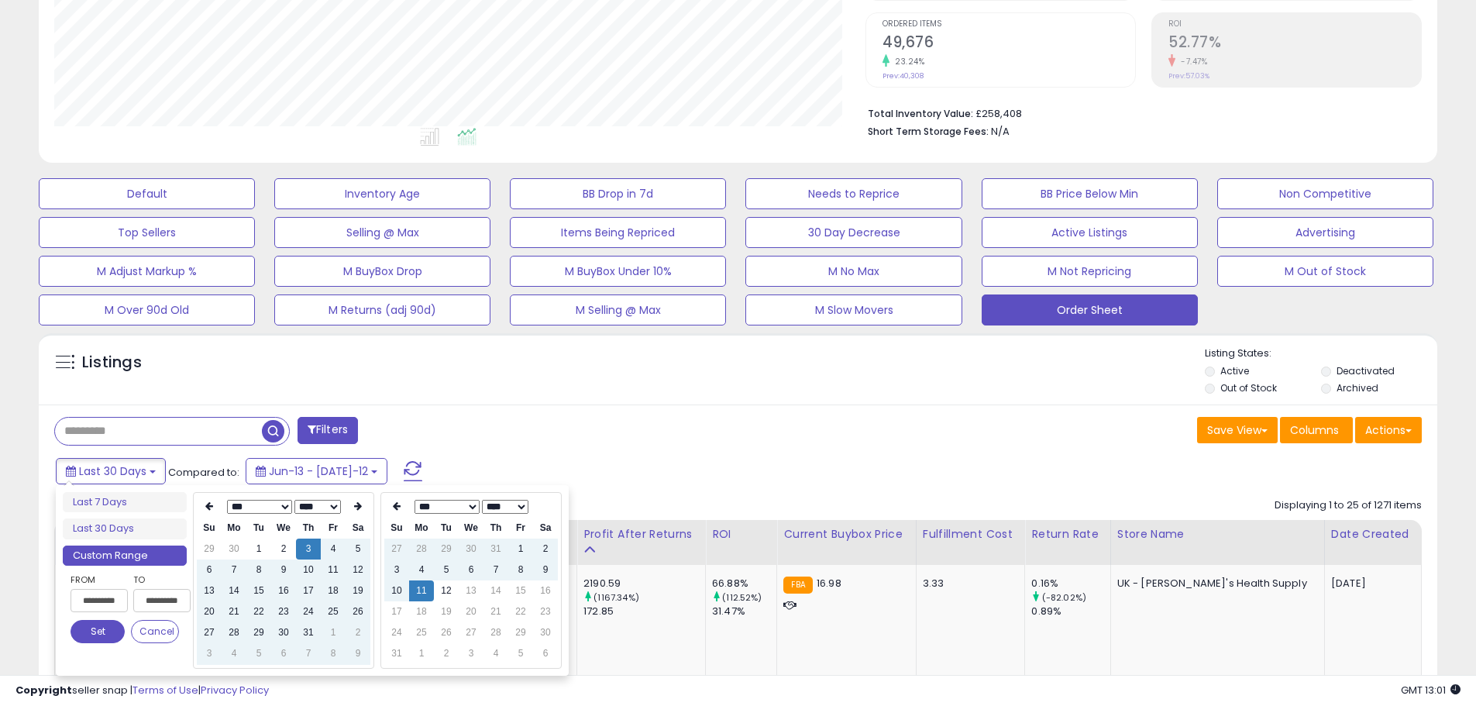
click at [558, 417] on div "Filters" at bounding box center [391, 432] width 696 height 31
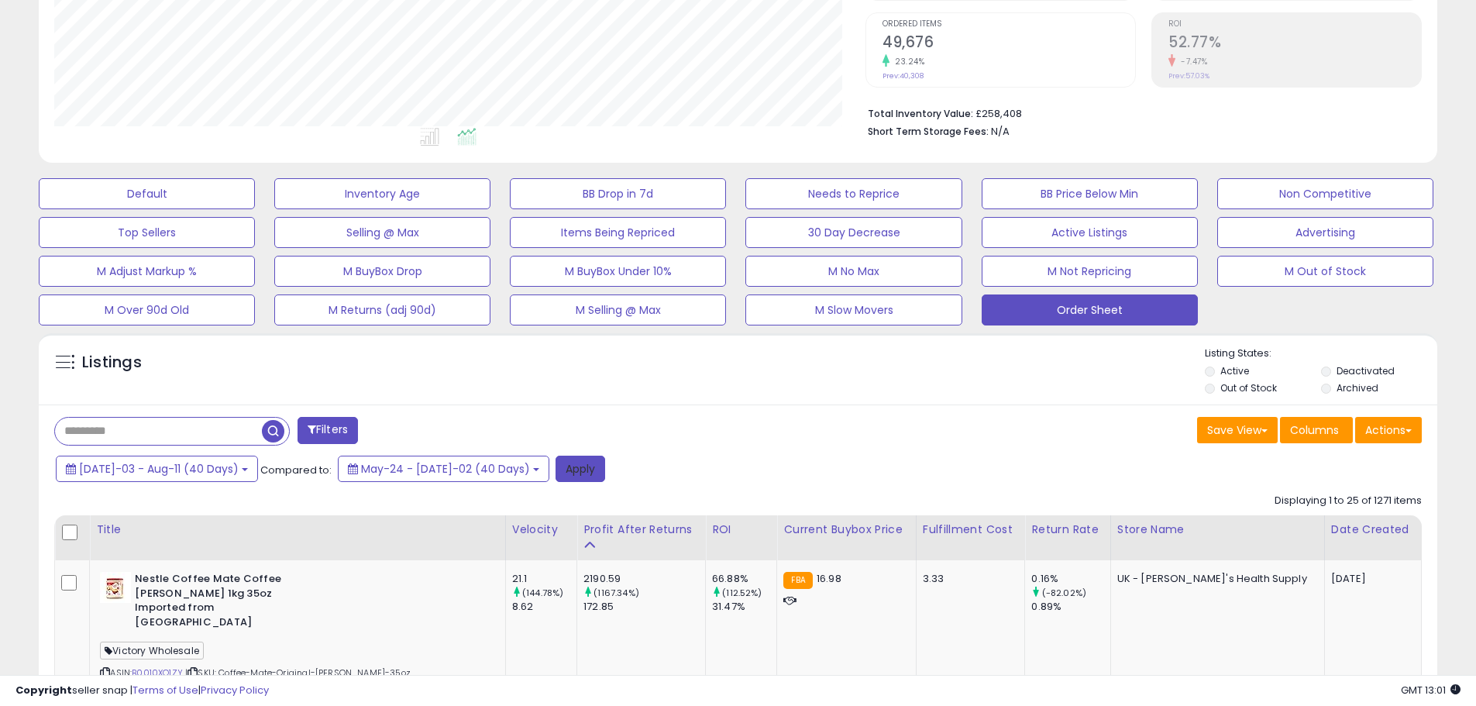
click at [556, 461] on button "Apply" at bounding box center [581, 469] width 50 height 26
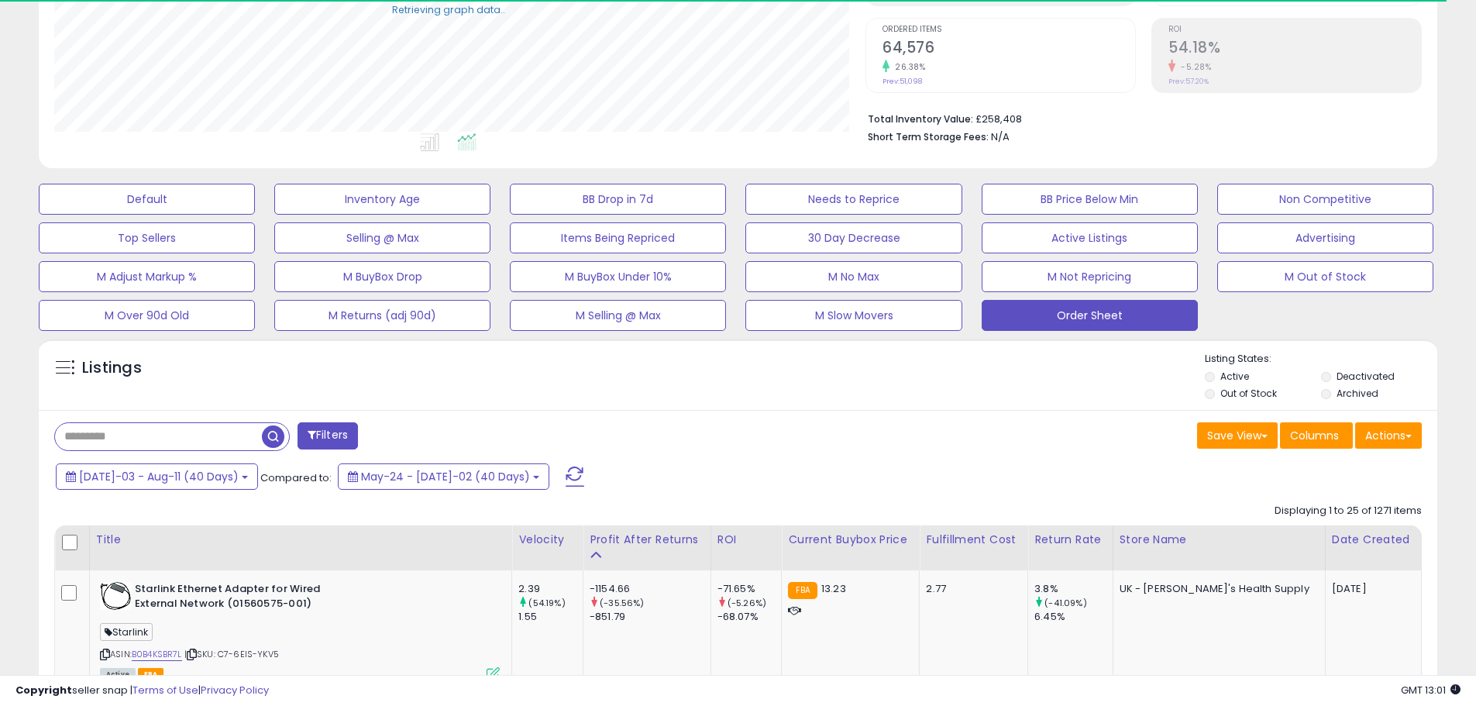
scroll to position [774488, 773994]
click at [1375, 439] on button "Actions" at bounding box center [1388, 435] width 67 height 26
click at [1363, 503] on link "Export Visible Columns" at bounding box center [1325, 507] width 170 height 24
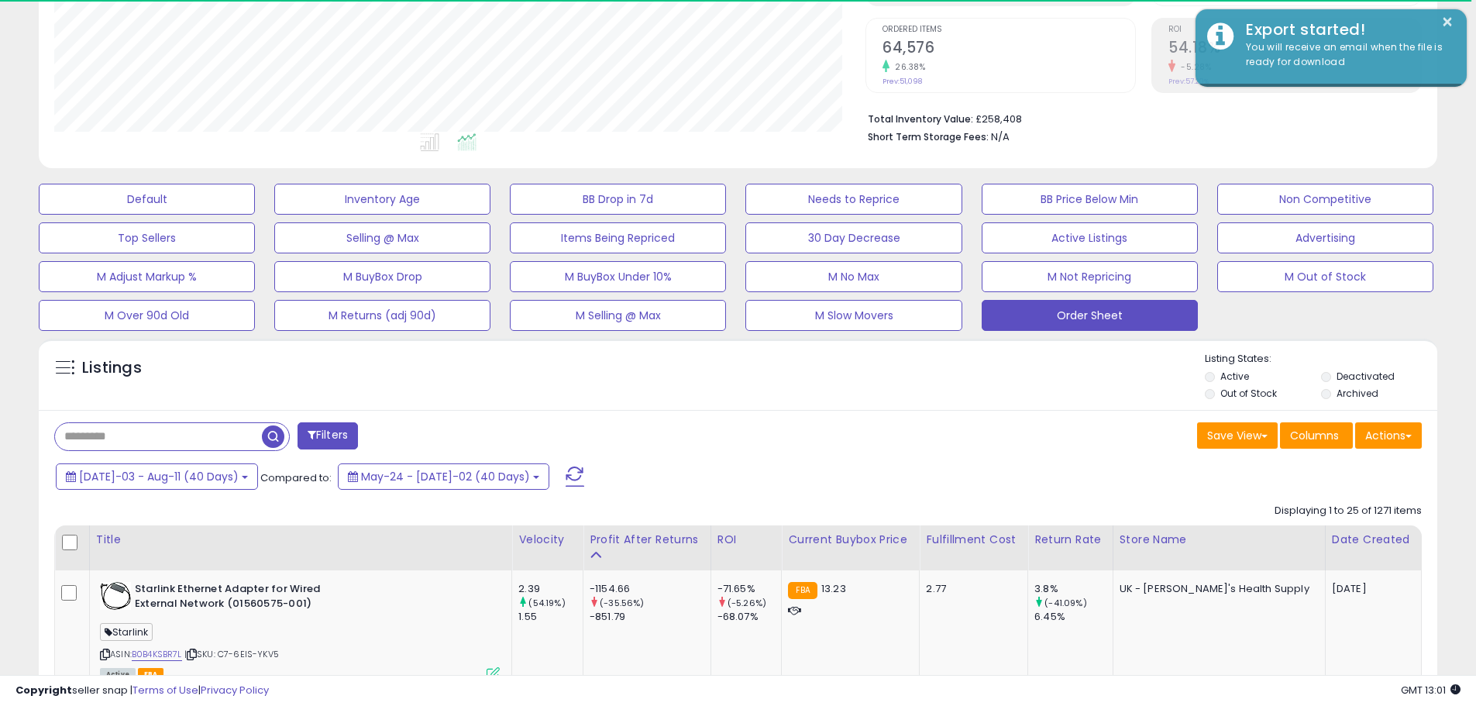
scroll to position [318, 811]
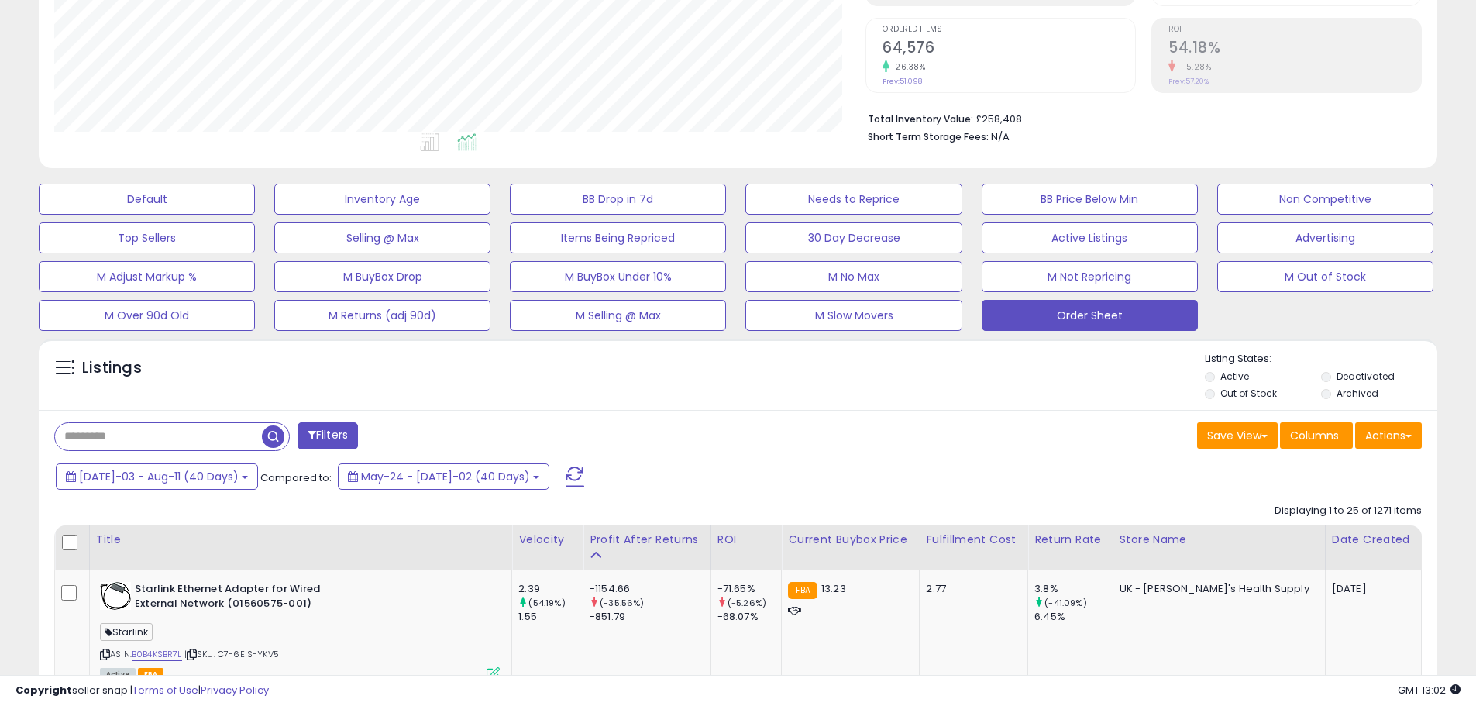
click at [1378, 431] on button "Actions" at bounding box center [1388, 435] width 67 height 26
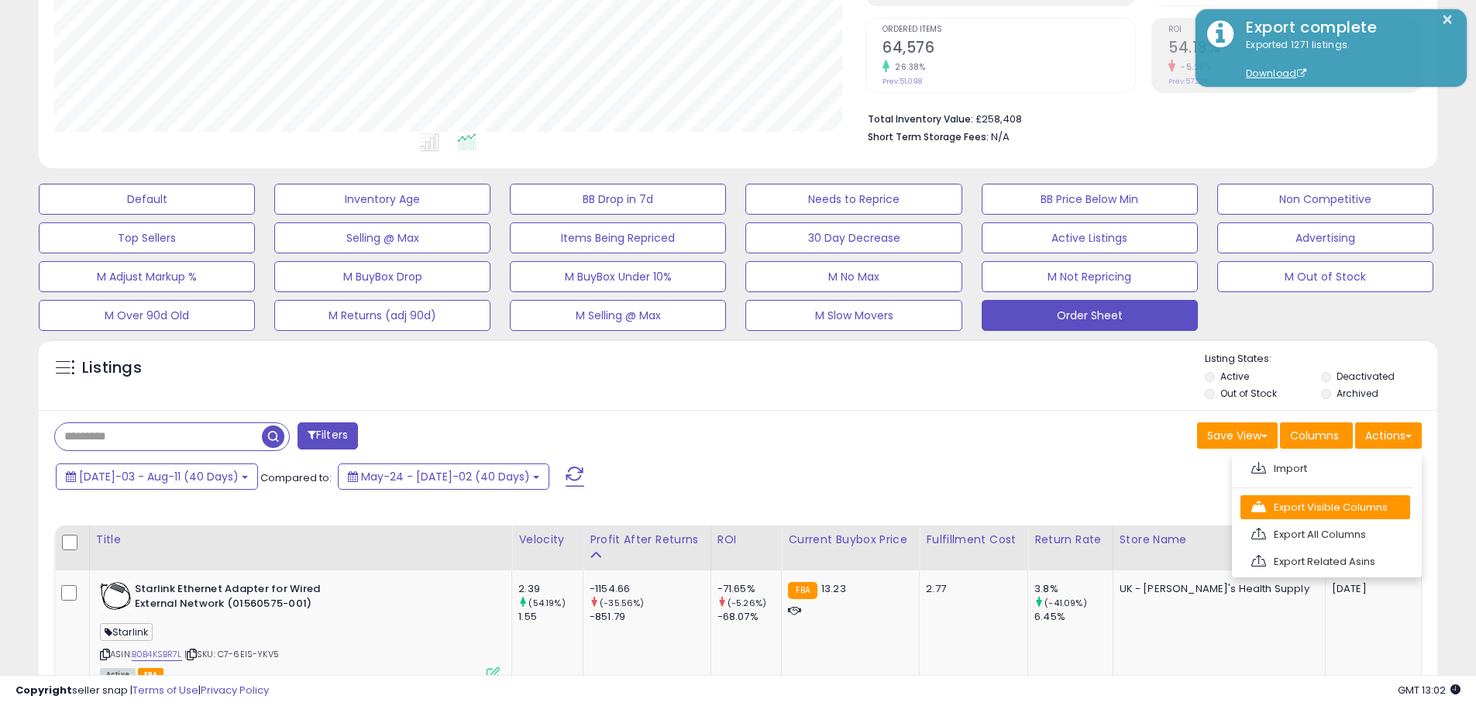
click at [1355, 507] on link "Export Visible Columns" at bounding box center [1325, 507] width 170 height 24
